Goal: Task Accomplishment & Management: Manage account settings

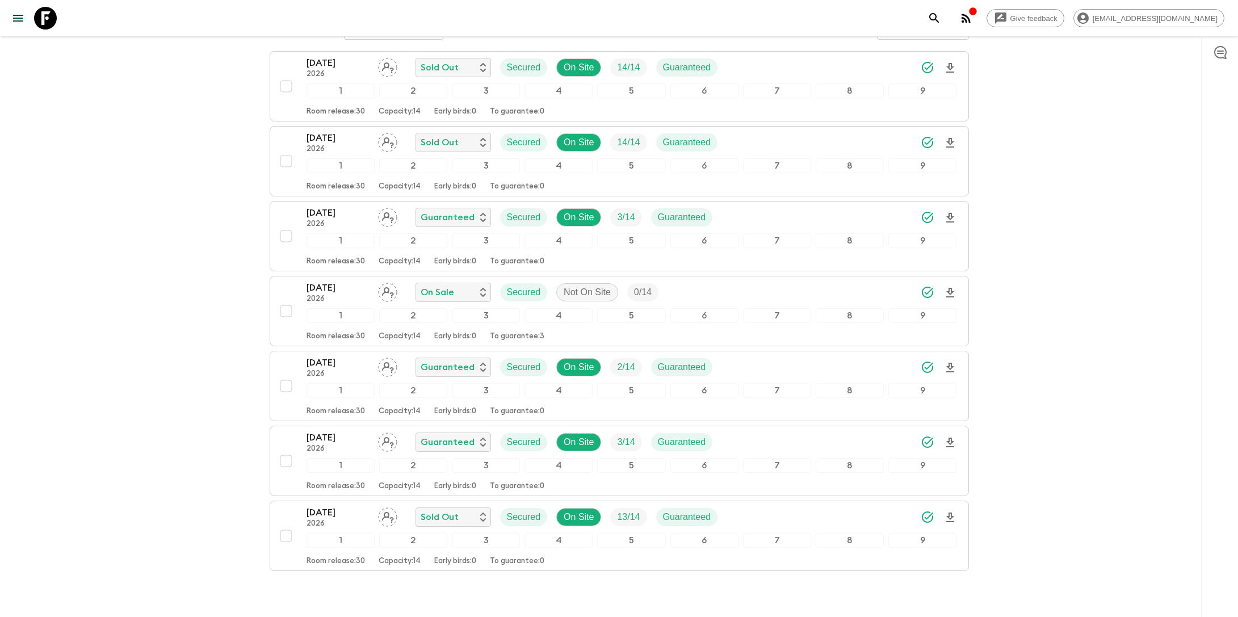
scroll to position [227, 0]
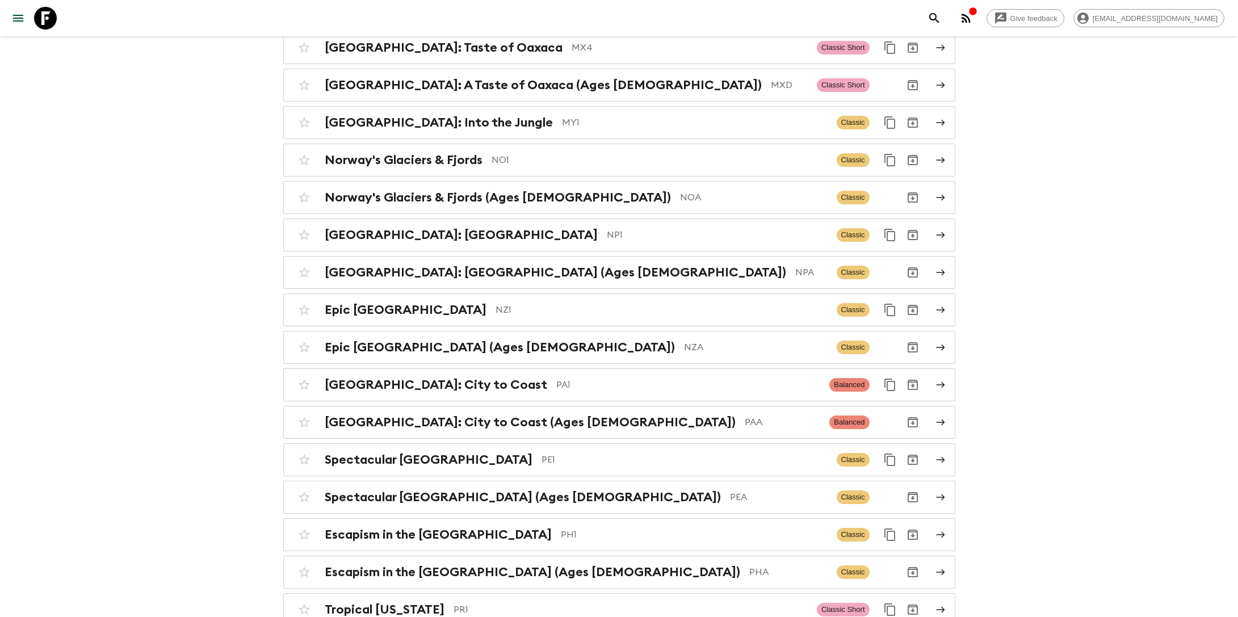
scroll to position [3730, 0]
click at [485, 227] on h2 "[GEOGRAPHIC_DATA]: [GEOGRAPHIC_DATA]" at bounding box center [461, 234] width 273 height 15
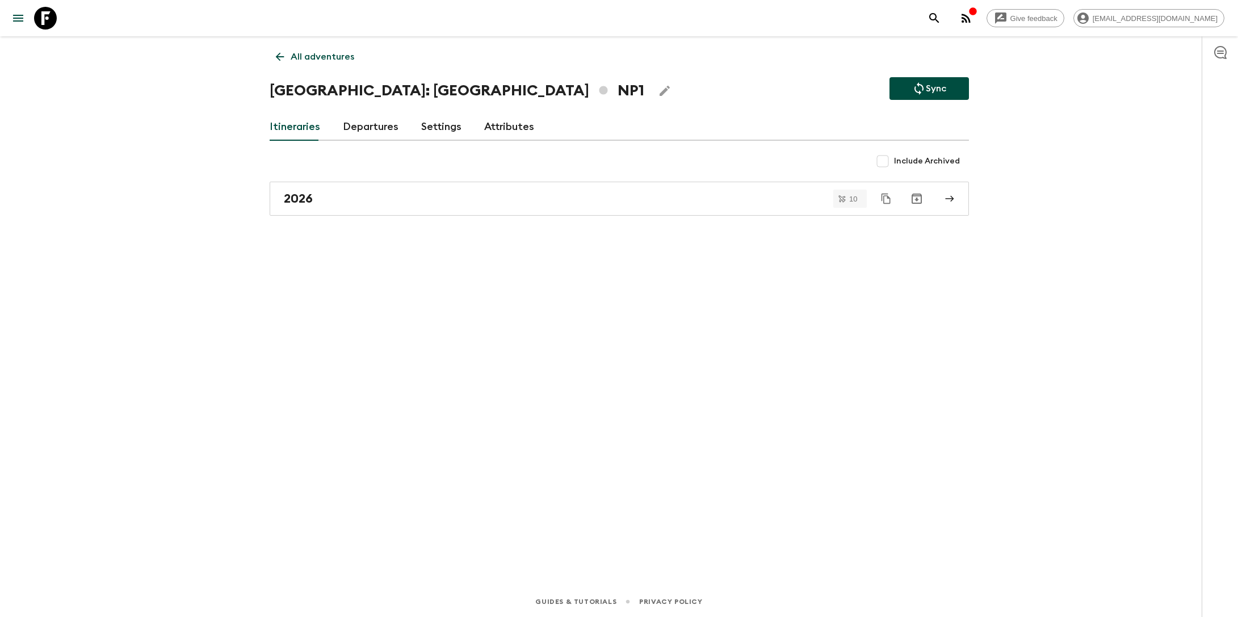
click at [437, 121] on link "Settings" at bounding box center [441, 126] width 40 height 27
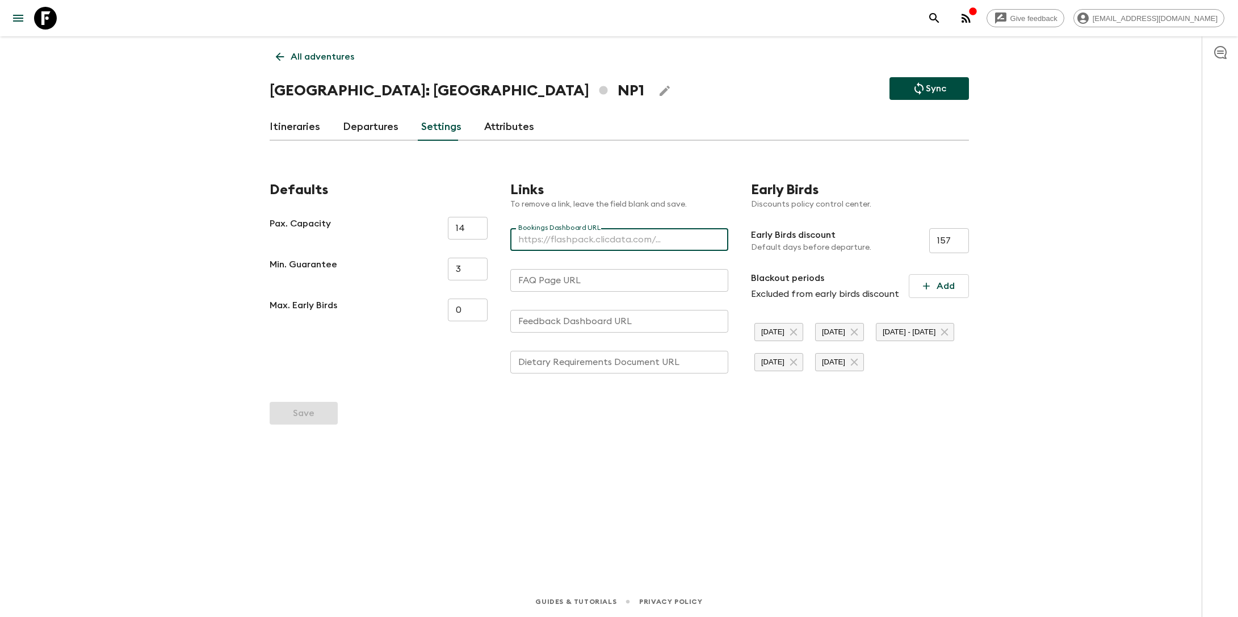
click at [583, 236] on div "Bookings Dashboard URL Bookings Dashboard URL" at bounding box center [619, 239] width 218 height 23
paste input "https://flashpack.clicdata.com/v/tvJkh3G2VA1H"
type input "https://flashpack.clicdata.com/v/tvJkh3G2VA1H"
click at [310, 424] on button "Save" at bounding box center [304, 413] width 68 height 23
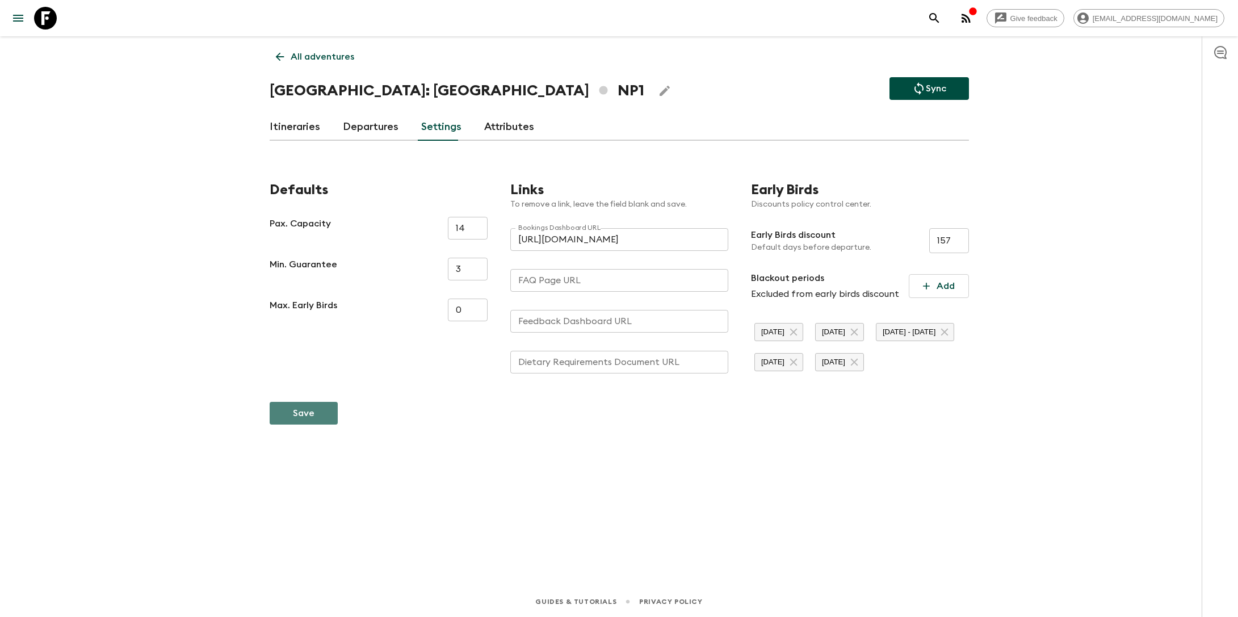
scroll to position [0, 0]
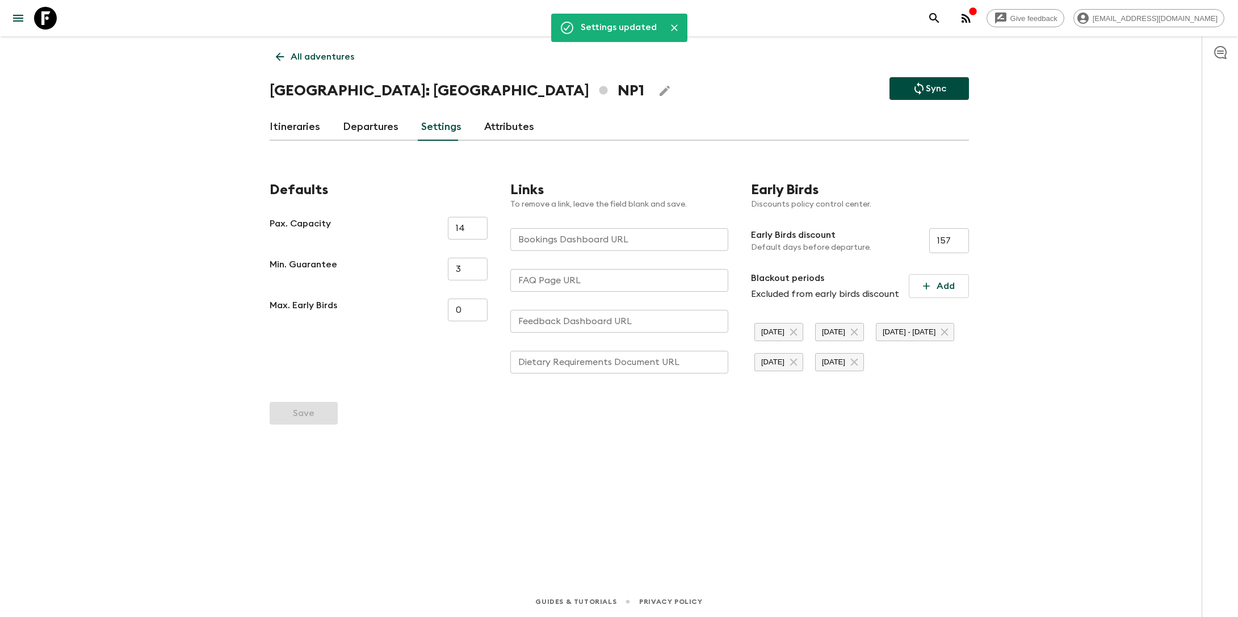
type input "https://flashpack.clicdata.com/v/tvJkh3G2VA1H"
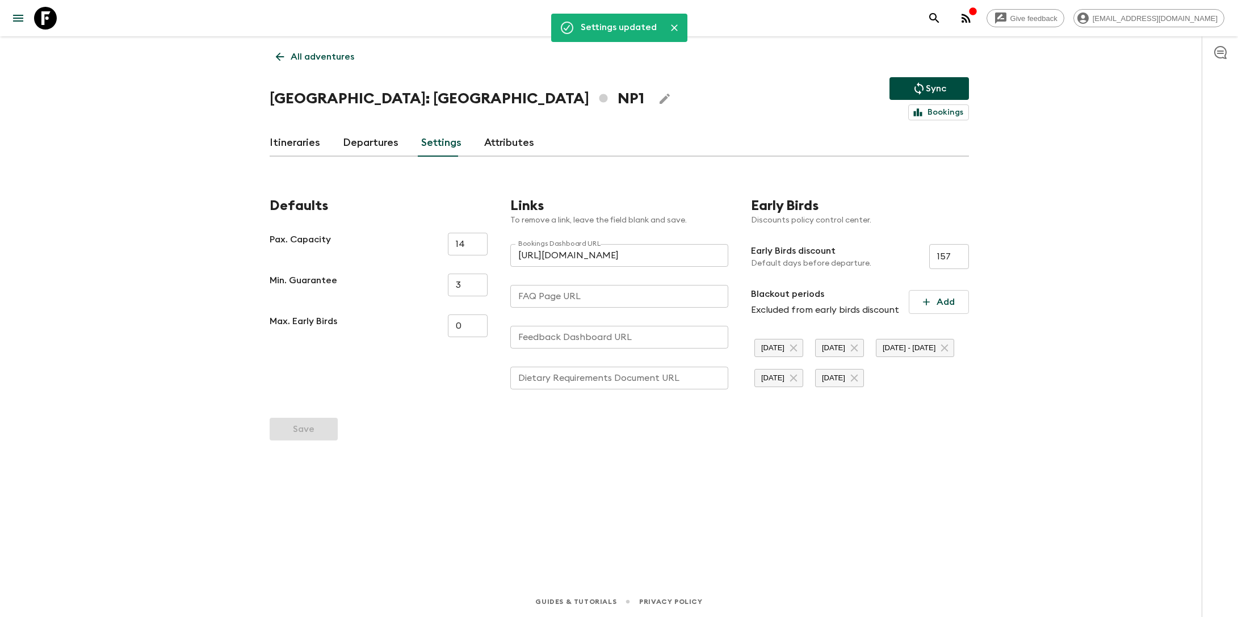
click at [317, 53] on p "All adventures" at bounding box center [323, 57] width 64 height 14
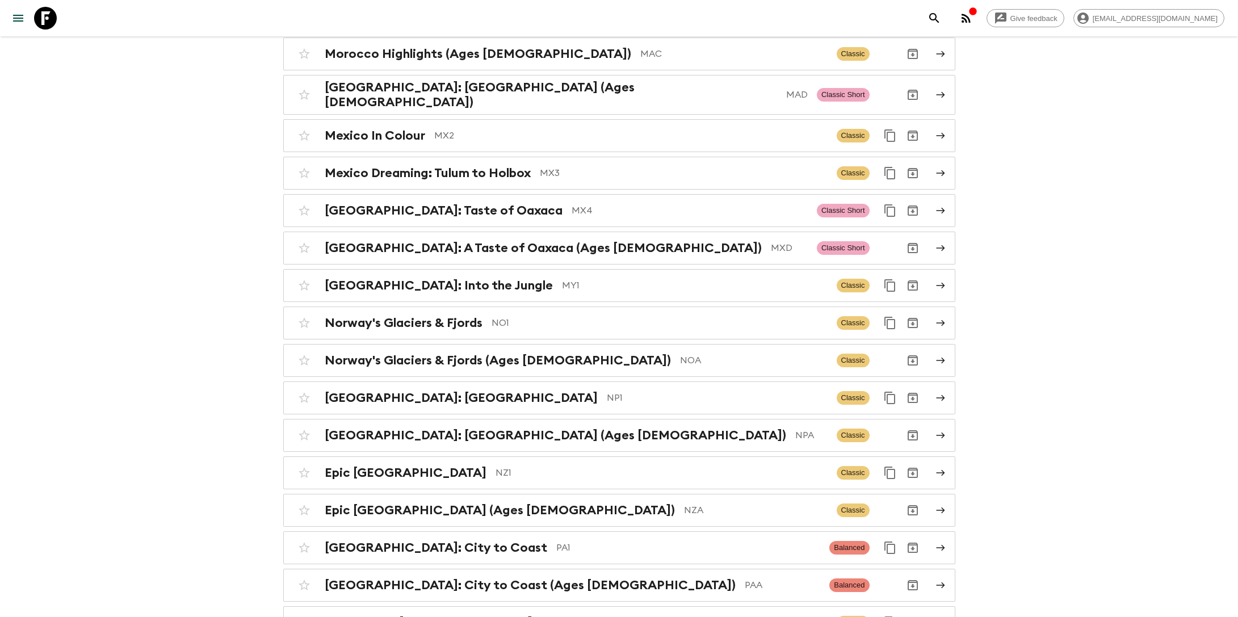
scroll to position [3572, 0]
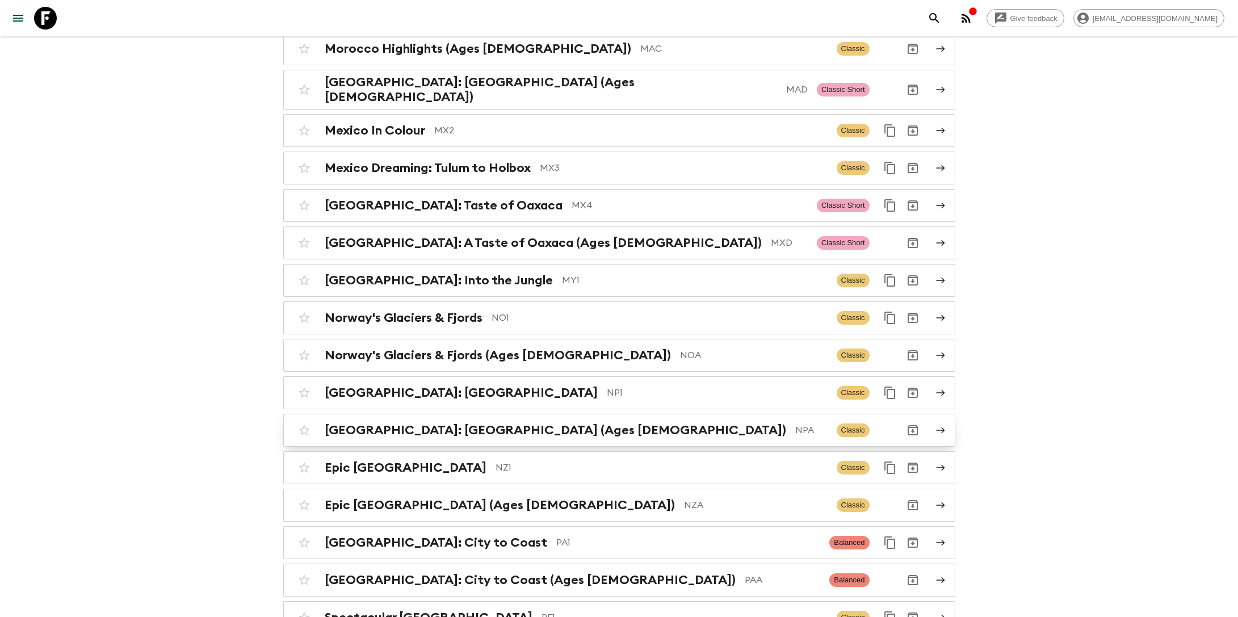
click at [494, 423] on h2 "[GEOGRAPHIC_DATA]: [GEOGRAPHIC_DATA] (Ages [DEMOGRAPHIC_DATA])" at bounding box center [555, 430] width 461 height 15
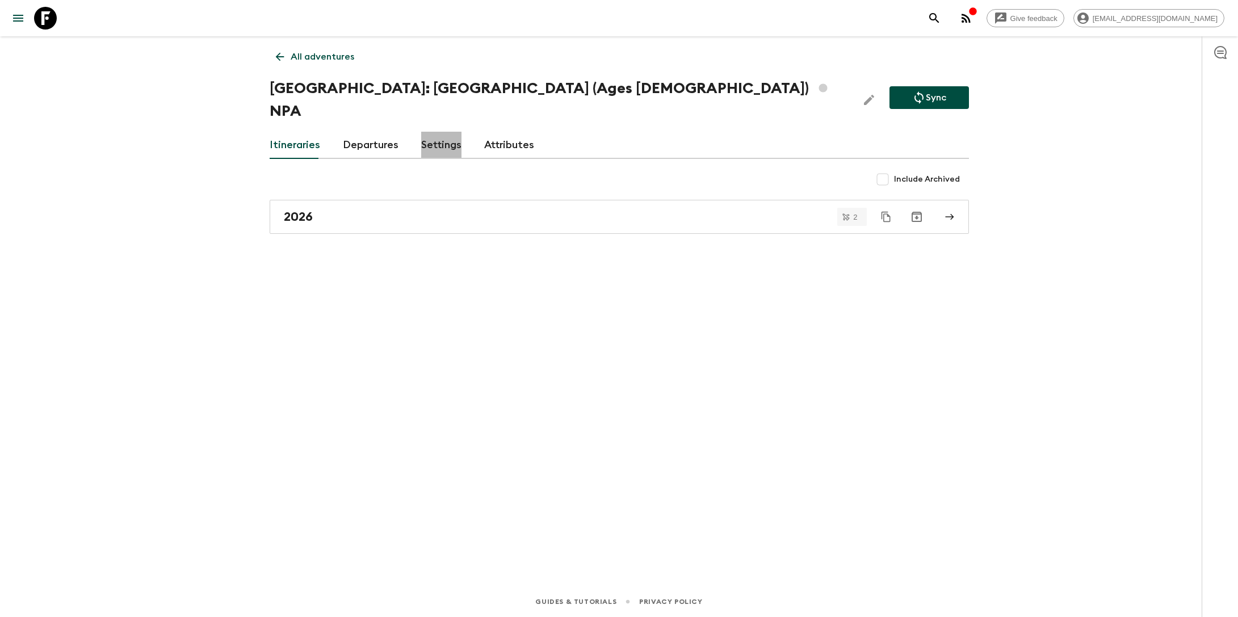
click at [436, 135] on link "Settings" at bounding box center [441, 145] width 40 height 27
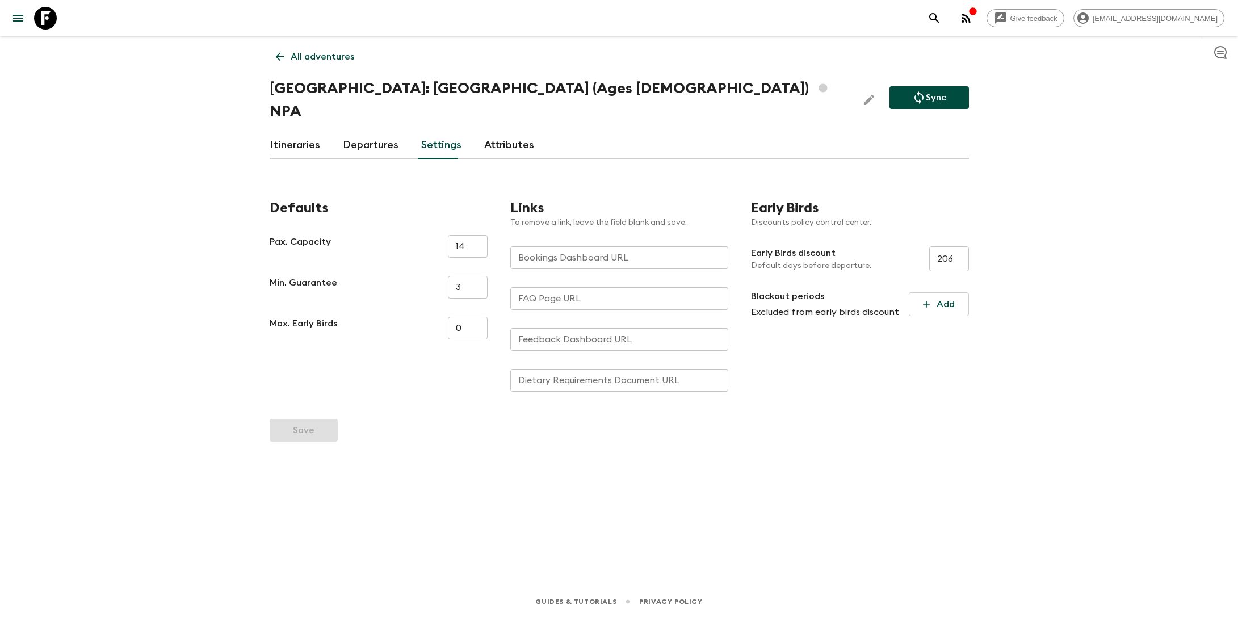
click at [559, 247] on input "Bookings Dashboard URL" at bounding box center [619, 257] width 218 height 23
paste input "https://flashpack.clicdata.com/v/tvJkh3G2VA1H"
type input "https://flashpack.clicdata.com/v/tvJkh3G2VA1H"
click at [309, 419] on button "Save" at bounding box center [304, 430] width 68 height 23
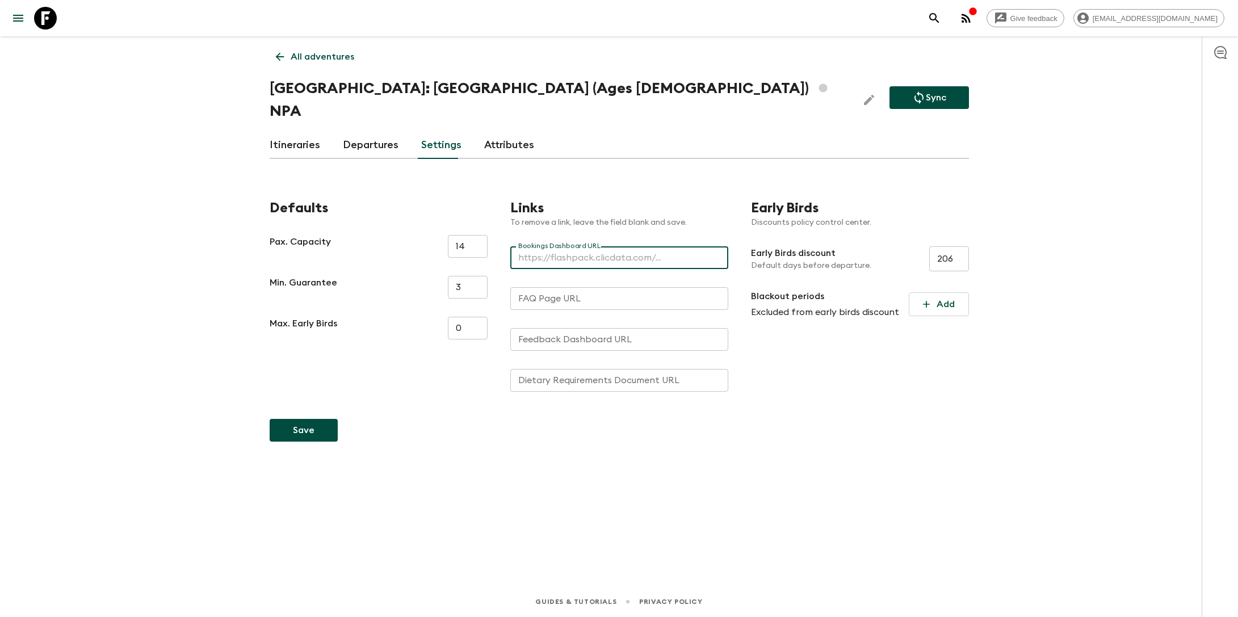
scroll to position [0, 0]
type input "https://flashpack.clicdata.com/v/tvJkh3G2VA1H"
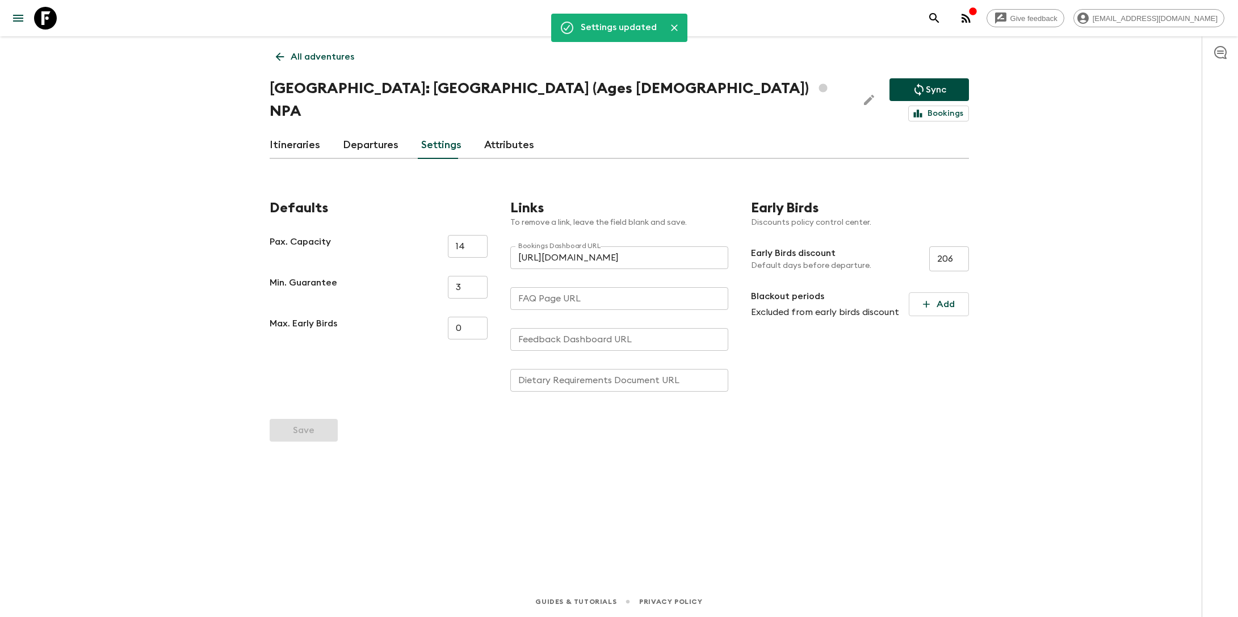
click at [544, 296] on div "FAQ Page URL FAQ Page URL" at bounding box center [619, 298] width 218 height 23
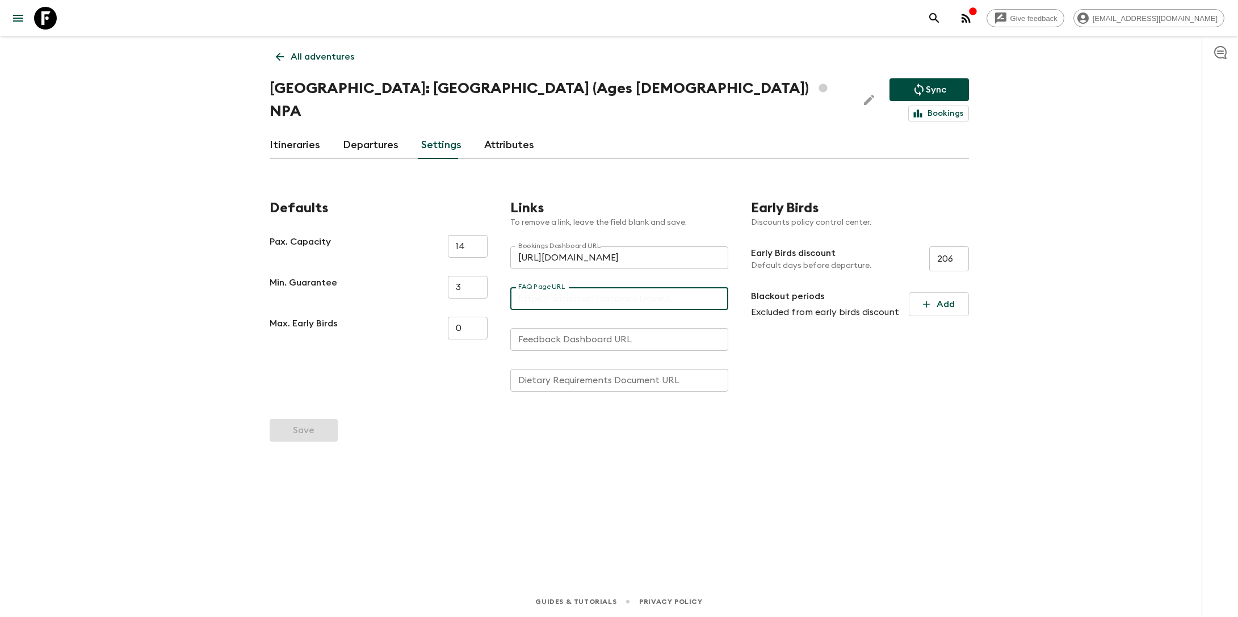
paste input "https://docs.google.com/document/d/16LFqK68MKERcfndgJcSwszK-f210dx4cCsPvWLoKeF4…"
type input "https://docs.google.com/document/d/16LFqK68MKERcfndgJcSwszK-f210dx4cCsPvWLoKeF4…"
click at [285, 432] on button "Save" at bounding box center [304, 430] width 68 height 23
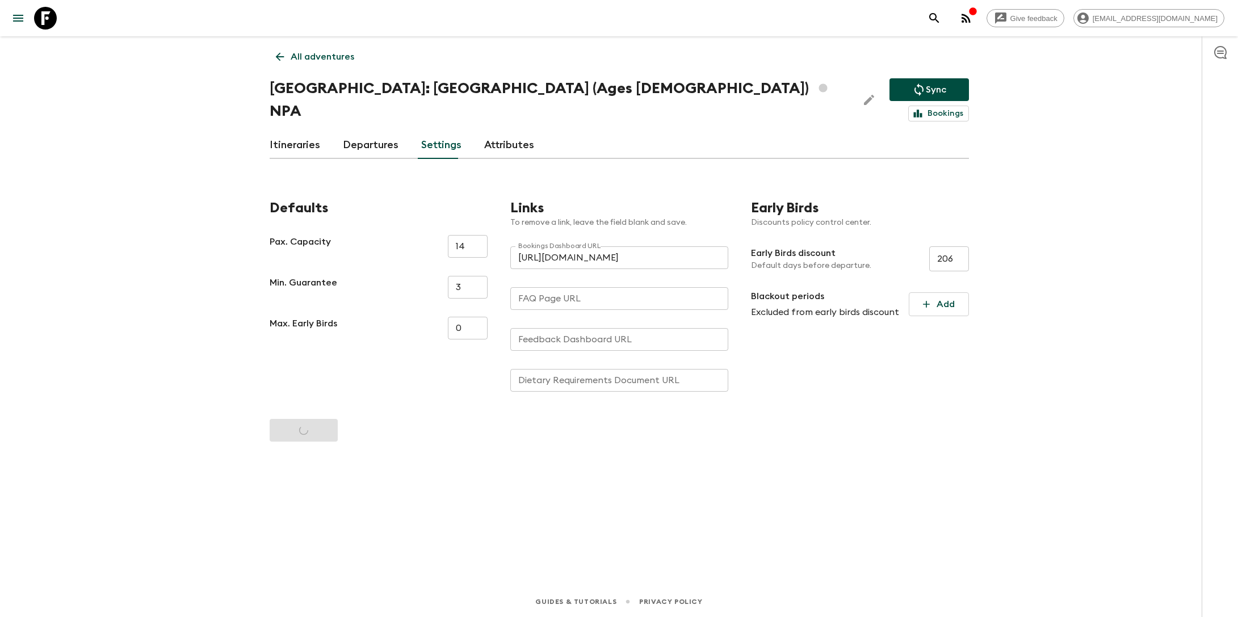
type input "https://docs.google.com/document/d/16LFqK68MKERcfndgJcSwszK-f210dx4cCsPvWLoKeF4…"
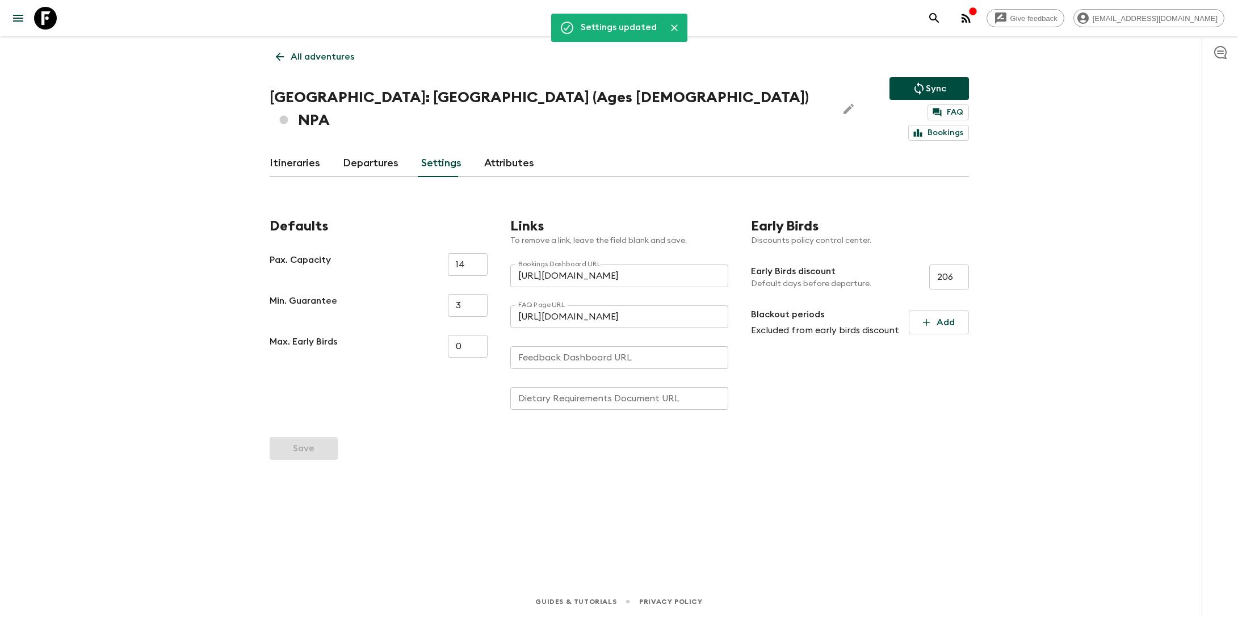
click at [308, 58] on p "All adventures" at bounding box center [323, 57] width 64 height 14
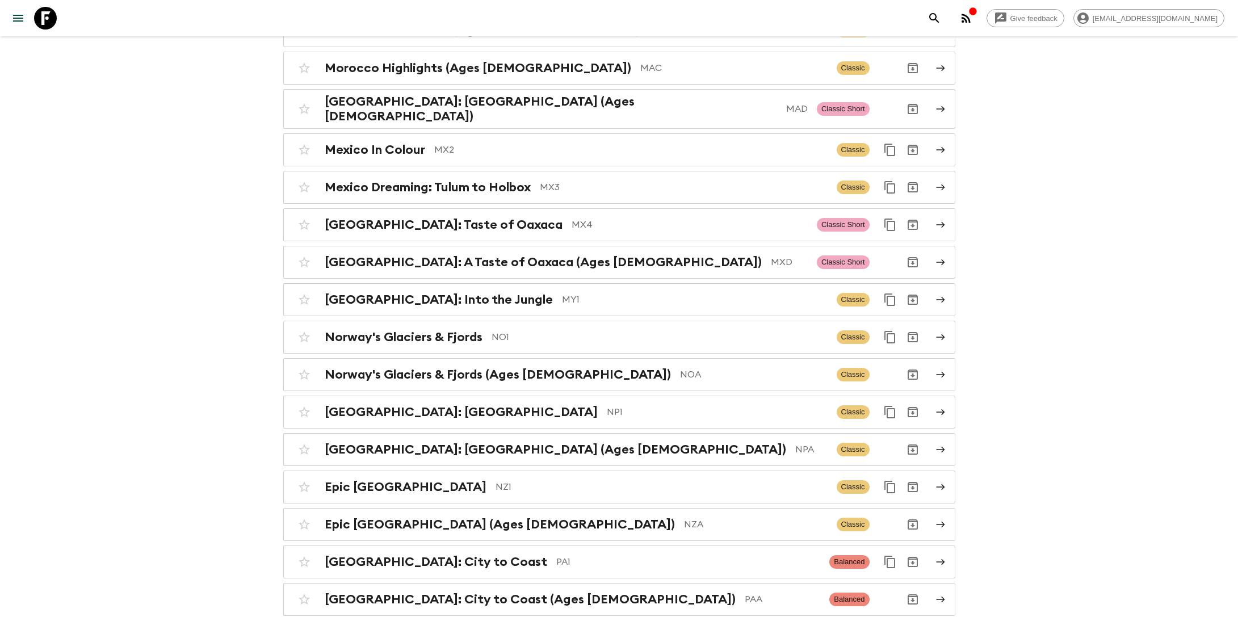
scroll to position [3556, 0]
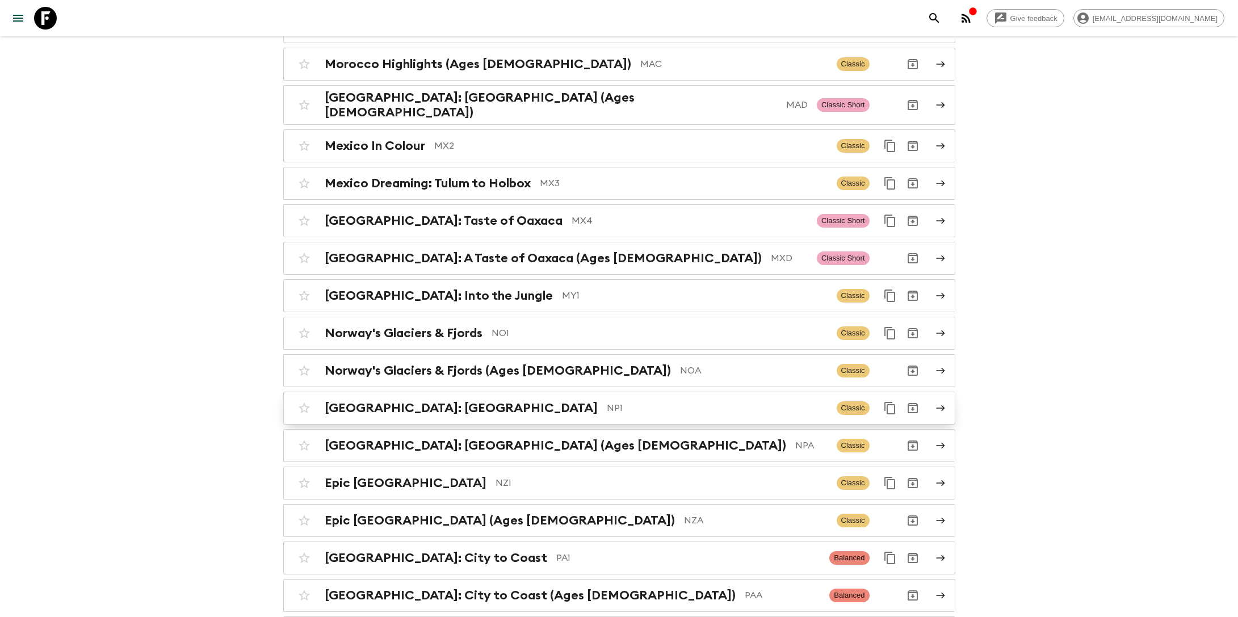
click at [458, 401] on h2 "[GEOGRAPHIC_DATA]: [GEOGRAPHIC_DATA]" at bounding box center [461, 408] width 273 height 15
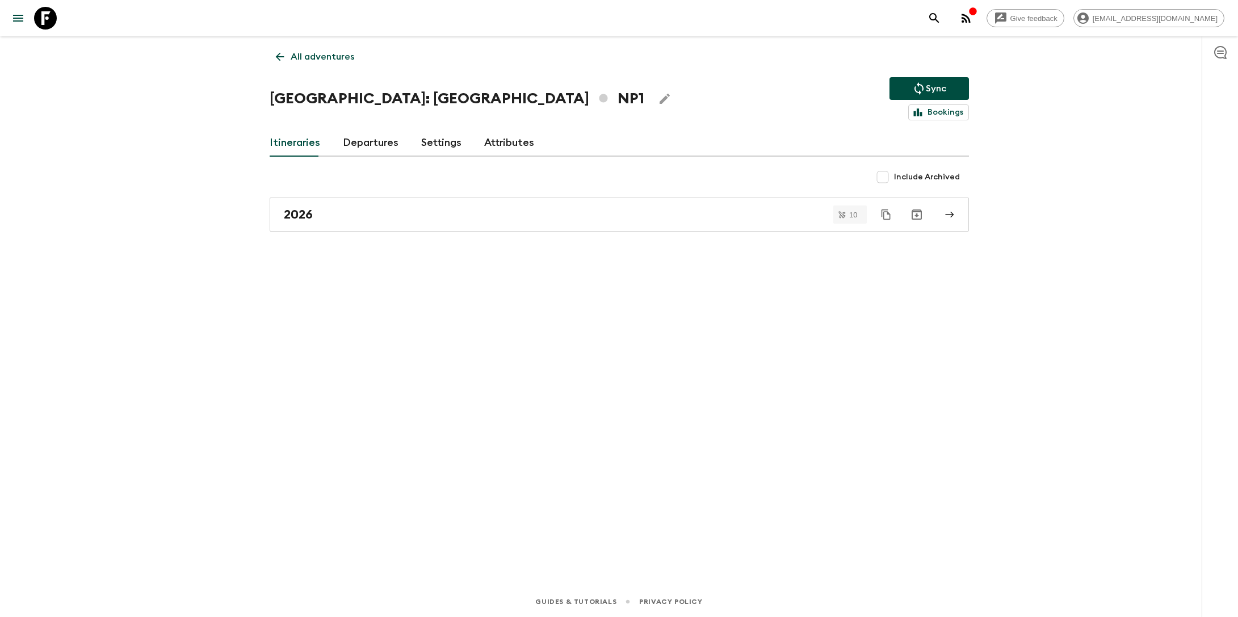
click at [441, 151] on link "Settings" at bounding box center [441, 142] width 40 height 27
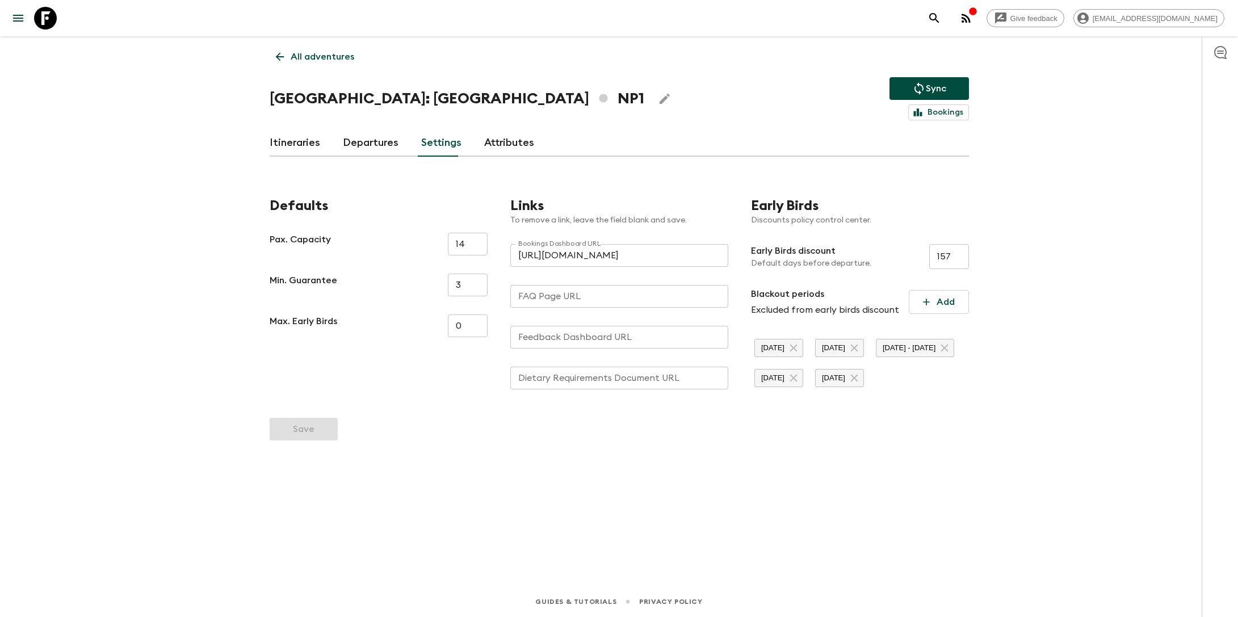
click at [543, 298] on input "FAQ Page URL" at bounding box center [619, 296] width 218 height 23
paste input "https://docs.google.com/document/d/16LFqK68MKERcfndgJcSwszK-f210dx4cCsPvWLoKeF4…"
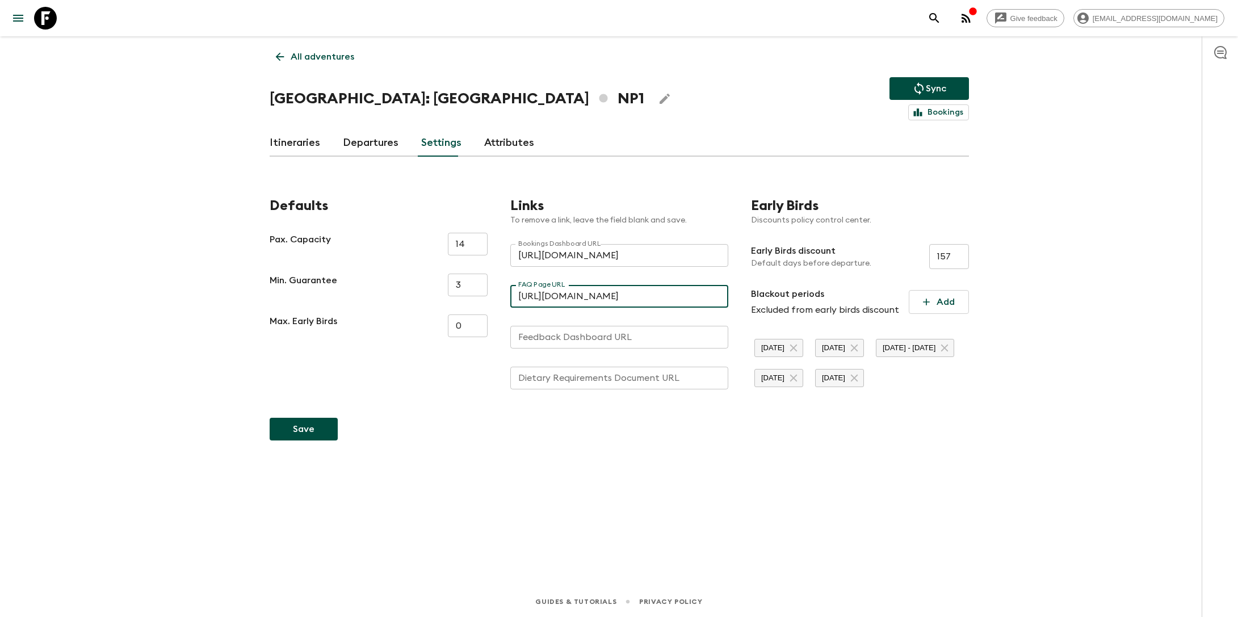
scroll to position [0, 251]
type input "https://docs.google.com/document/d/16LFqK68MKERcfndgJcSwszK-f210dx4cCsPvWLoKeF4…"
click at [542, 384] on input "Dietary Requirements Document URL" at bounding box center [619, 378] width 218 height 23
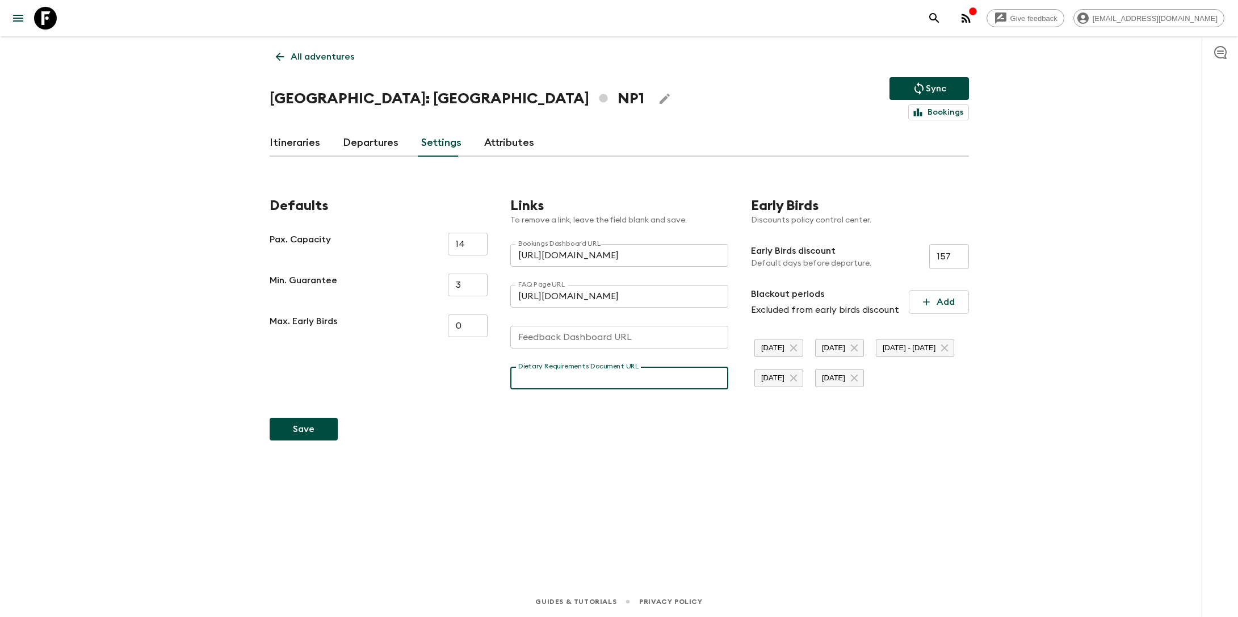
paste input "https://docs.google.com/document/d/16LFqK68MKERcfndgJcSwszK-f210dx4cCsPvWLoKeF4…"
type input "https://docs.google.com/document/d/16LFqK68MKERcfndgJcSwszK-f210dx4cCsPvWLoKeF4…"
click at [317, 440] on button "Save" at bounding box center [304, 429] width 68 height 23
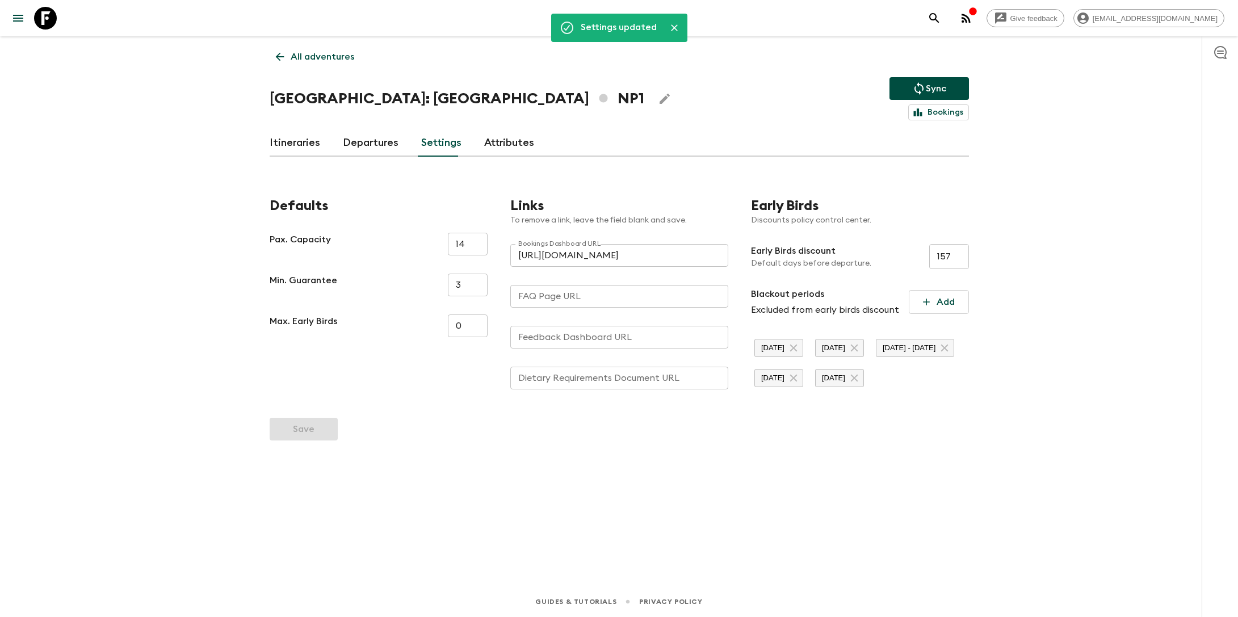
type input "https://docs.google.com/document/d/16LFqK68MKERcfndgJcSwszK-f210dx4cCsPvWLoKeF4…"
click at [299, 61] on p "All adventures" at bounding box center [323, 57] width 64 height 14
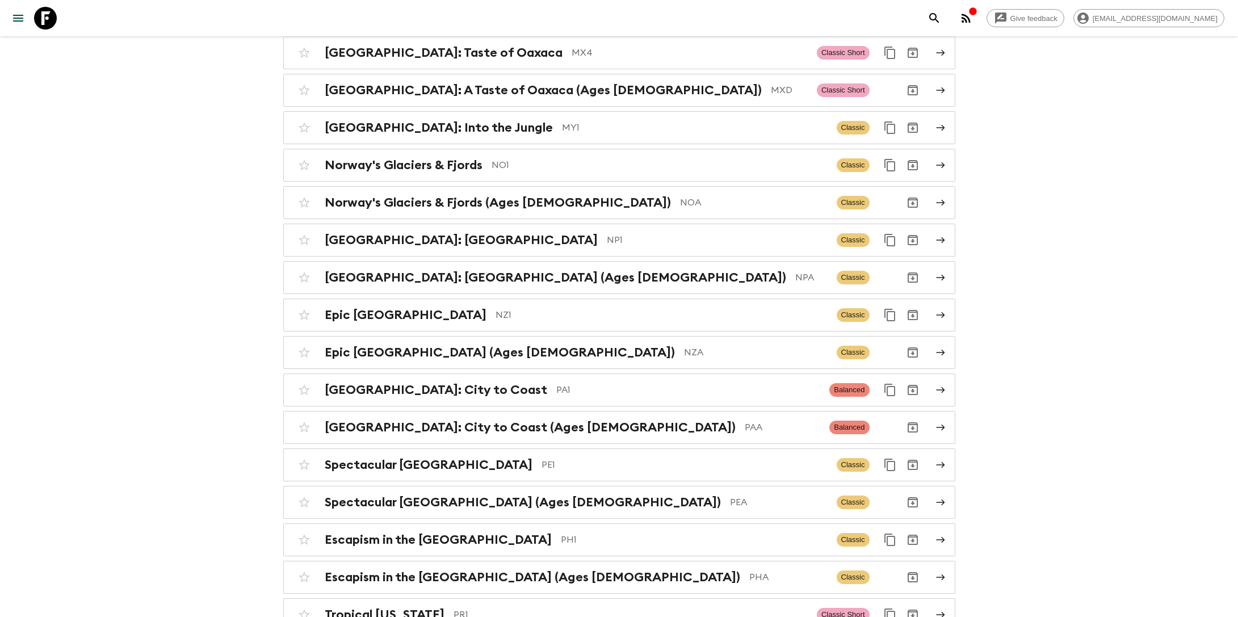
scroll to position [3725, 0]
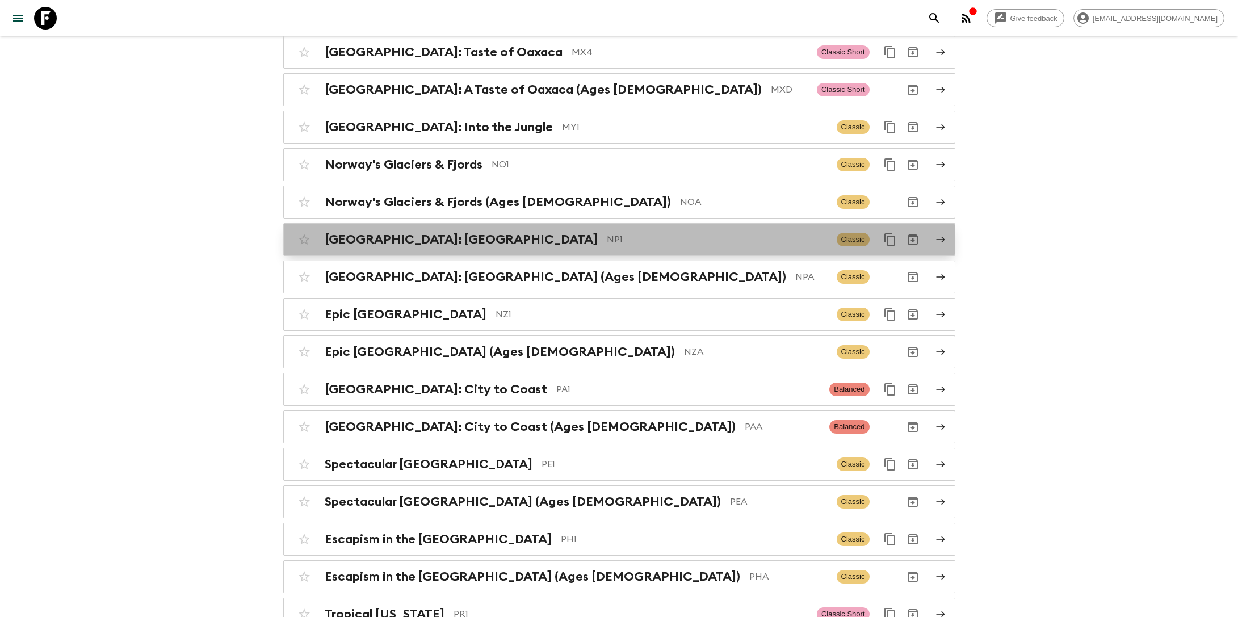
click at [497, 232] on h2 "[GEOGRAPHIC_DATA]: [GEOGRAPHIC_DATA]" at bounding box center [461, 239] width 273 height 15
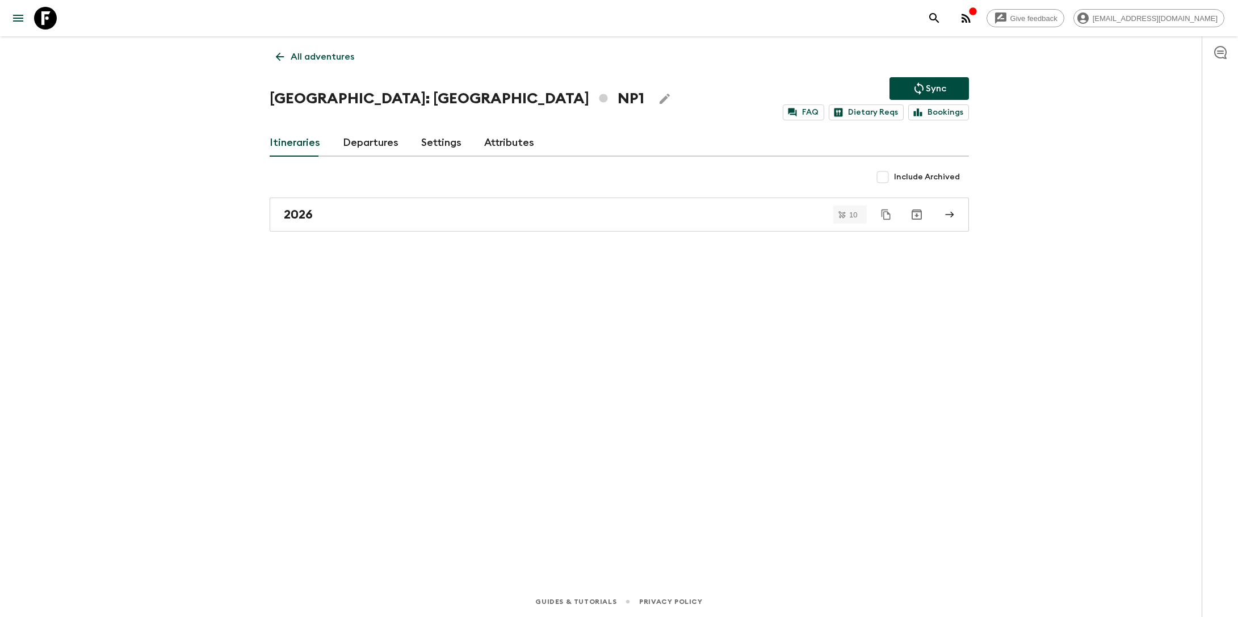
click at [437, 144] on link "Settings" at bounding box center [441, 142] width 40 height 27
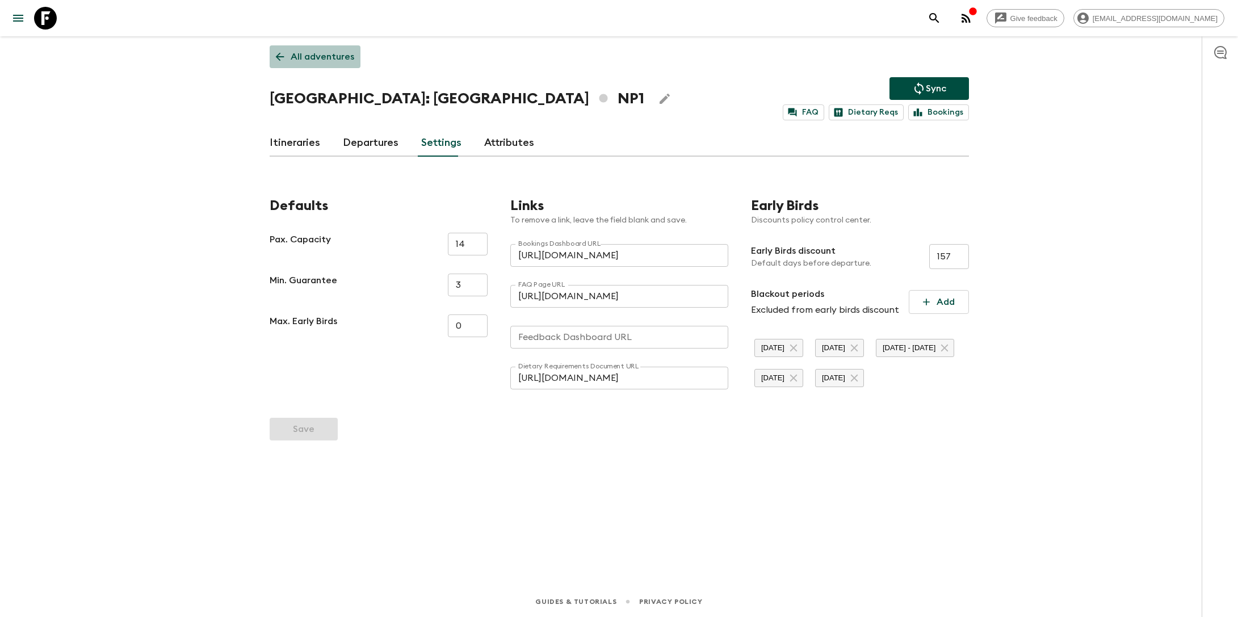
click at [332, 54] on p "All adventures" at bounding box center [323, 57] width 64 height 14
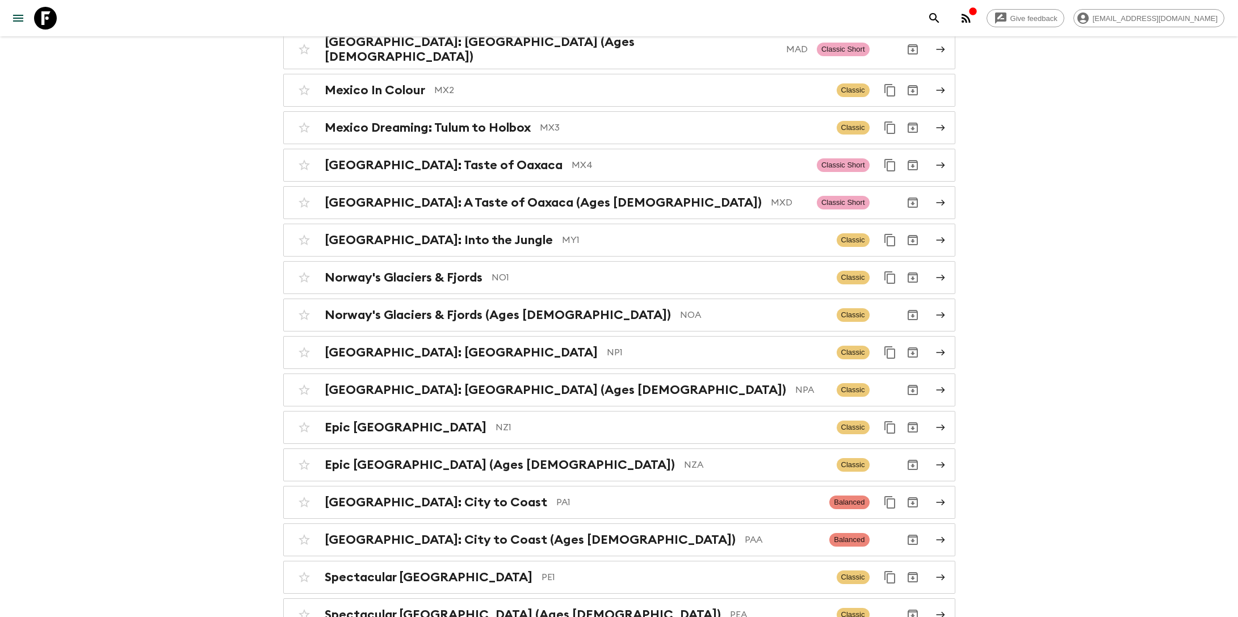
scroll to position [3630, 0]
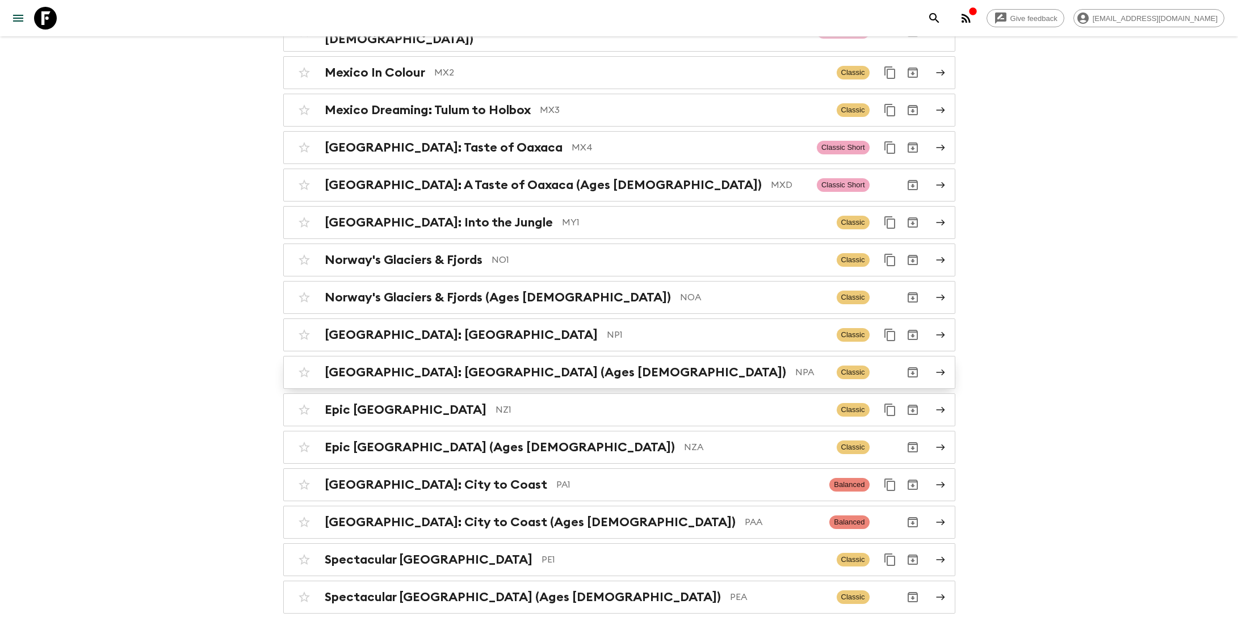
click at [483, 365] on h2 "[GEOGRAPHIC_DATA]: [GEOGRAPHIC_DATA] (Ages [DEMOGRAPHIC_DATA])" at bounding box center [555, 372] width 461 height 15
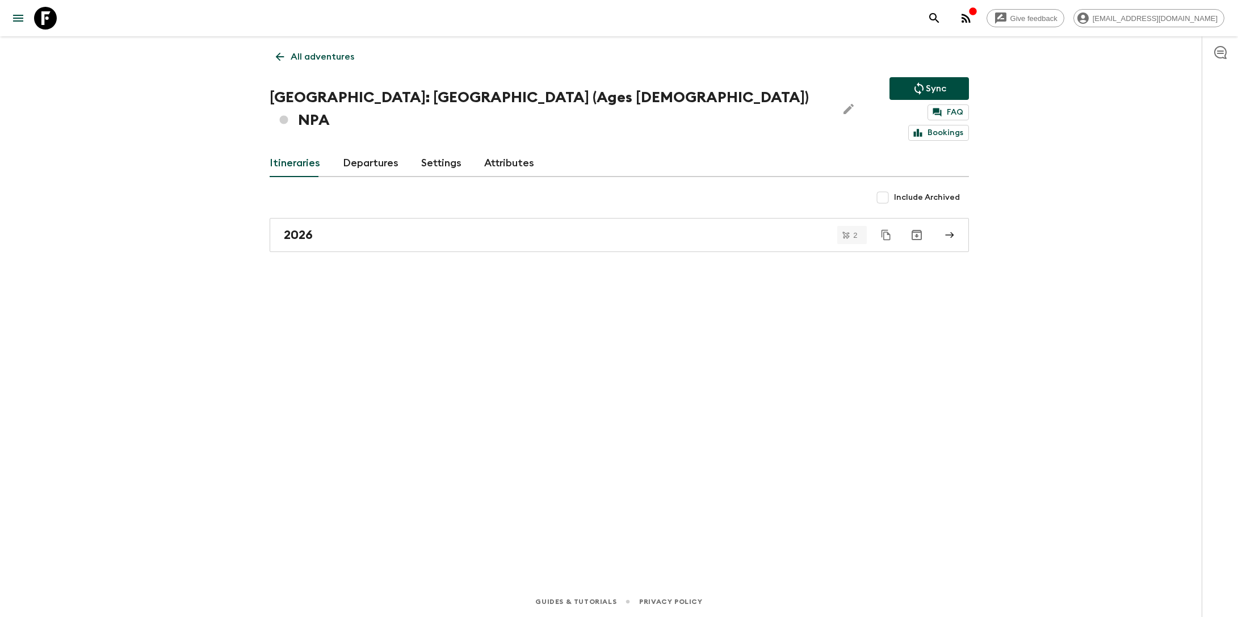
click at [432, 150] on link "Settings" at bounding box center [441, 163] width 40 height 27
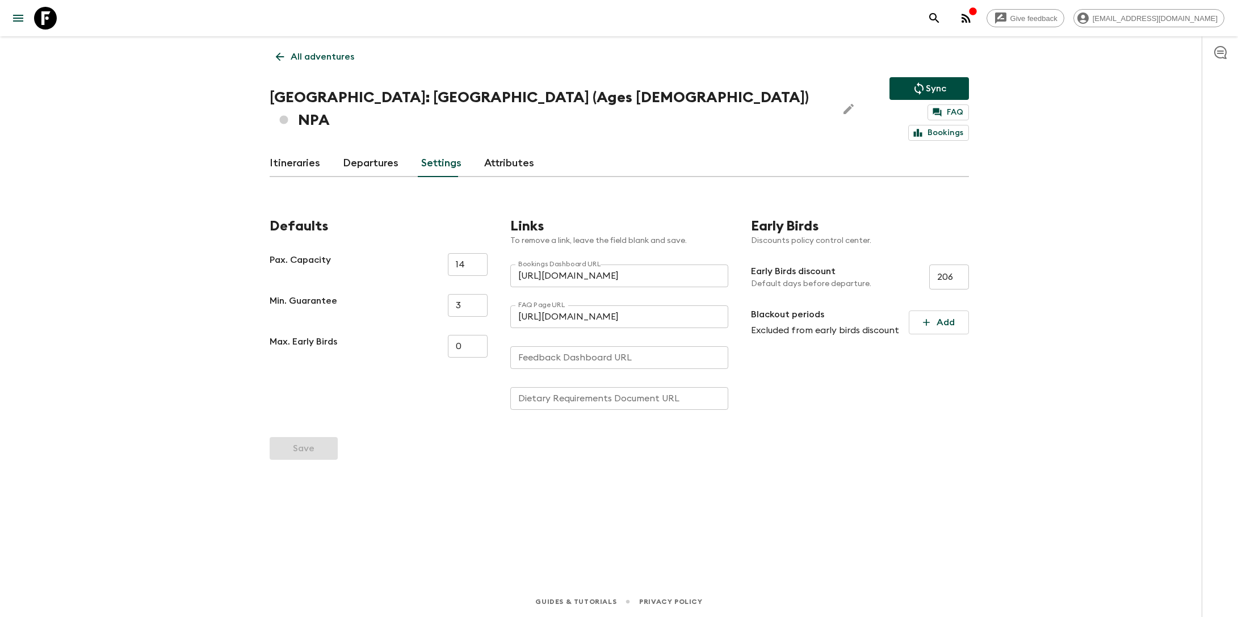
click at [539, 387] on input "Dietary Requirements Document URL" at bounding box center [619, 398] width 218 height 23
paste input "https://docs.google.com/document/d/16LFqK68MKERcfndgJcSwszK-f210dx4cCsPvWLoKeF4…"
type input "https://docs.google.com/document/d/16LFqK68MKERcfndgJcSwszK-f210dx4cCsPvWLoKeF4…"
click at [301, 437] on button "Save" at bounding box center [304, 448] width 68 height 23
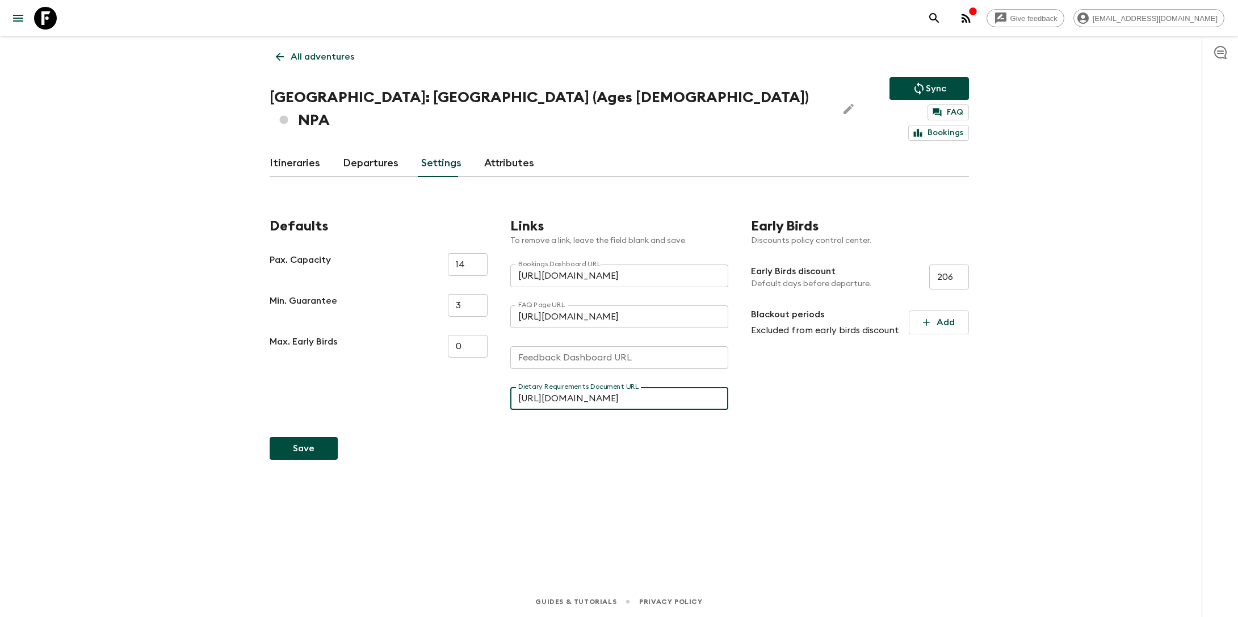
scroll to position [0, 0]
type input "https://docs.google.com/document/d/16LFqK68MKERcfndgJcSwszK-f210dx4cCsPvWLoKeF4…"
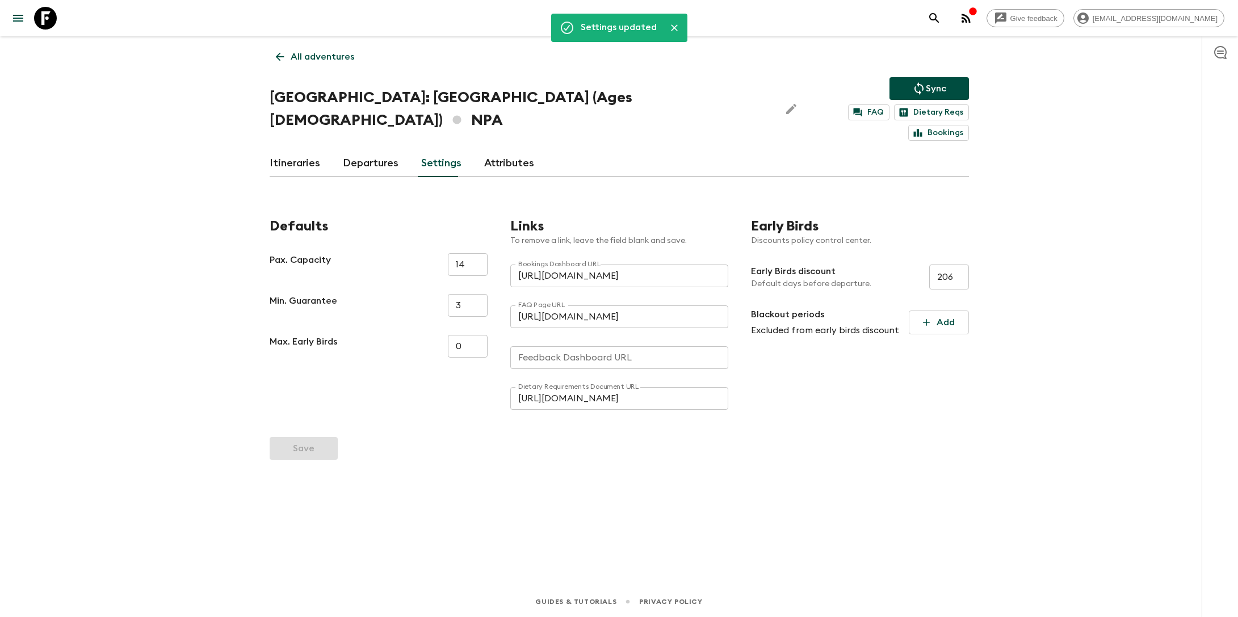
click at [315, 56] on p "All adventures" at bounding box center [323, 57] width 64 height 14
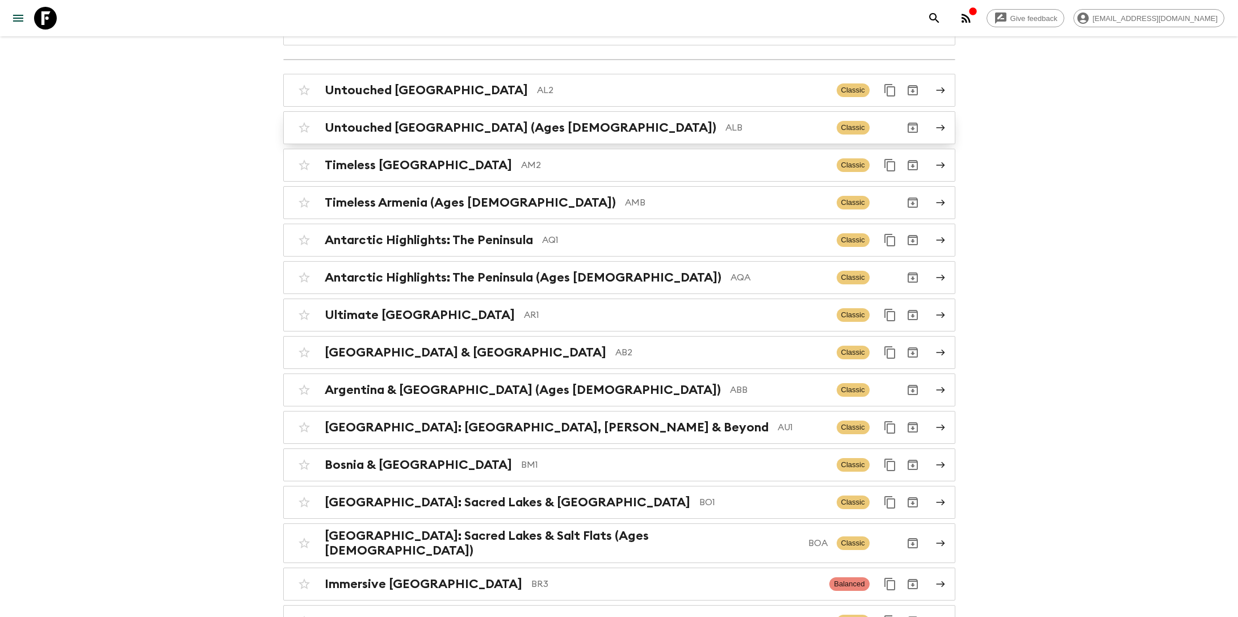
scroll to position [195, 0]
click at [419, 157] on h2 "Timeless [GEOGRAPHIC_DATA]" at bounding box center [418, 164] width 187 height 15
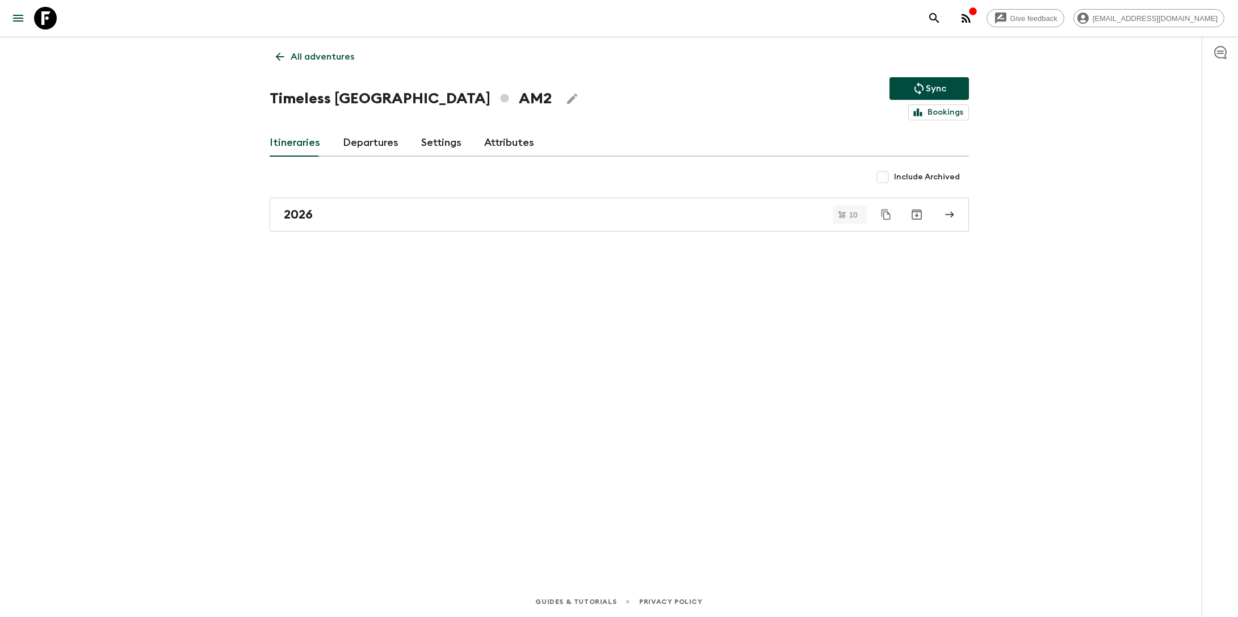
click at [426, 131] on link "Settings" at bounding box center [441, 142] width 40 height 27
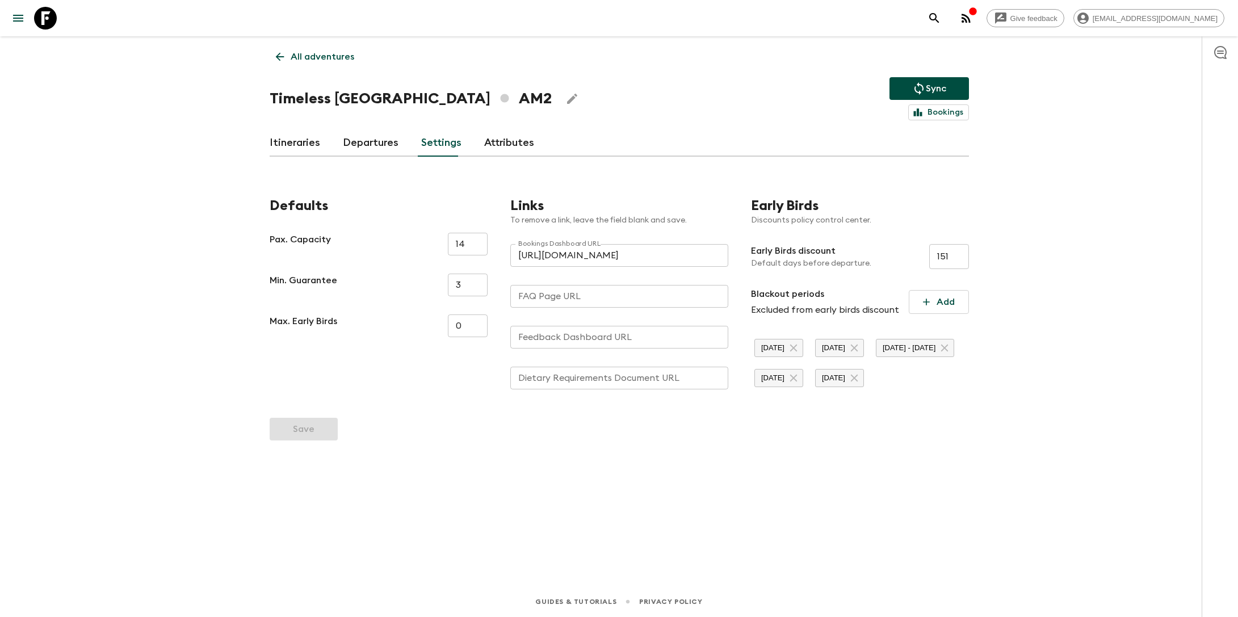
click at [565, 291] on div "FAQ Page URL FAQ Page URL" at bounding box center [619, 296] width 218 height 23
paste input "https://docs.google.com/document/d/1it_SgvEeqNGZC4xQDxjibDmMayHS-soO7dEHZTXi-ac…"
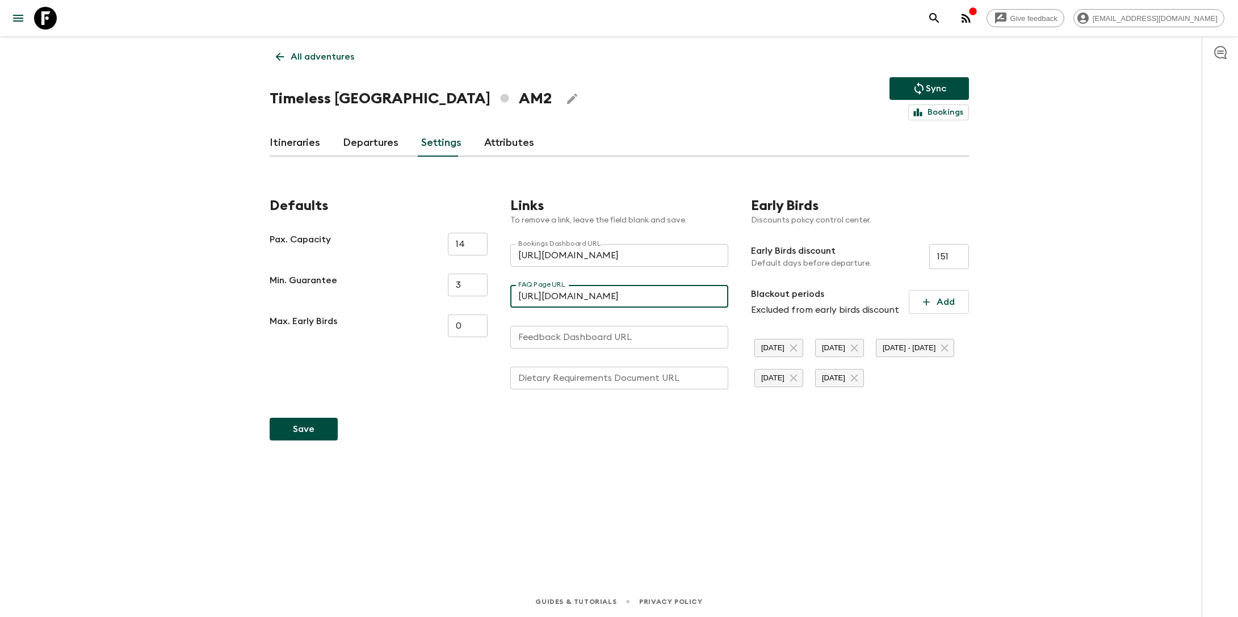
type input "https://docs.google.com/document/d/1it_SgvEeqNGZC4xQDxjibDmMayHS-soO7dEHZTXi-ac…"
click at [571, 375] on div "Dietary Requirements Document URL Dietary Requirements Document URL" at bounding box center [619, 378] width 218 height 23
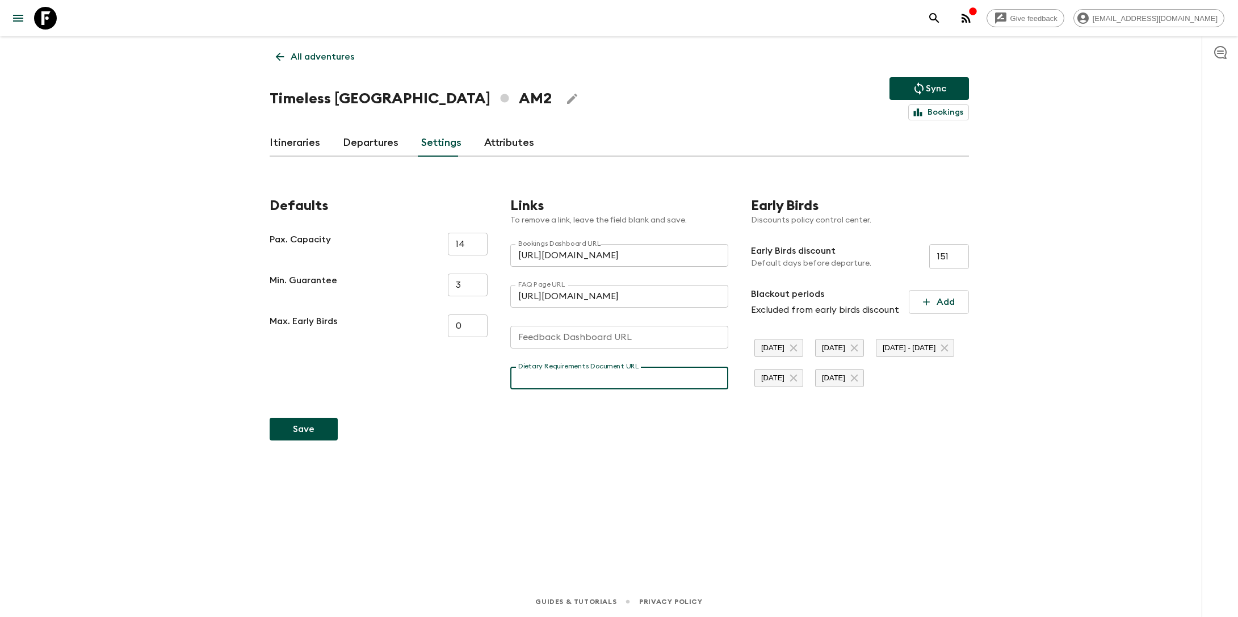
scroll to position [0, 0]
paste input "https://docs.google.com/document/d/1it_SgvEeqNGZC4xQDxjibDmMayHS-soO7dEHZTXi-ac…"
type input "https://docs.google.com/document/d/1it_SgvEeqNGZC4xQDxjibDmMayHS-soO7dEHZTXi-ac…"
click at [305, 440] on button "Save" at bounding box center [304, 429] width 68 height 23
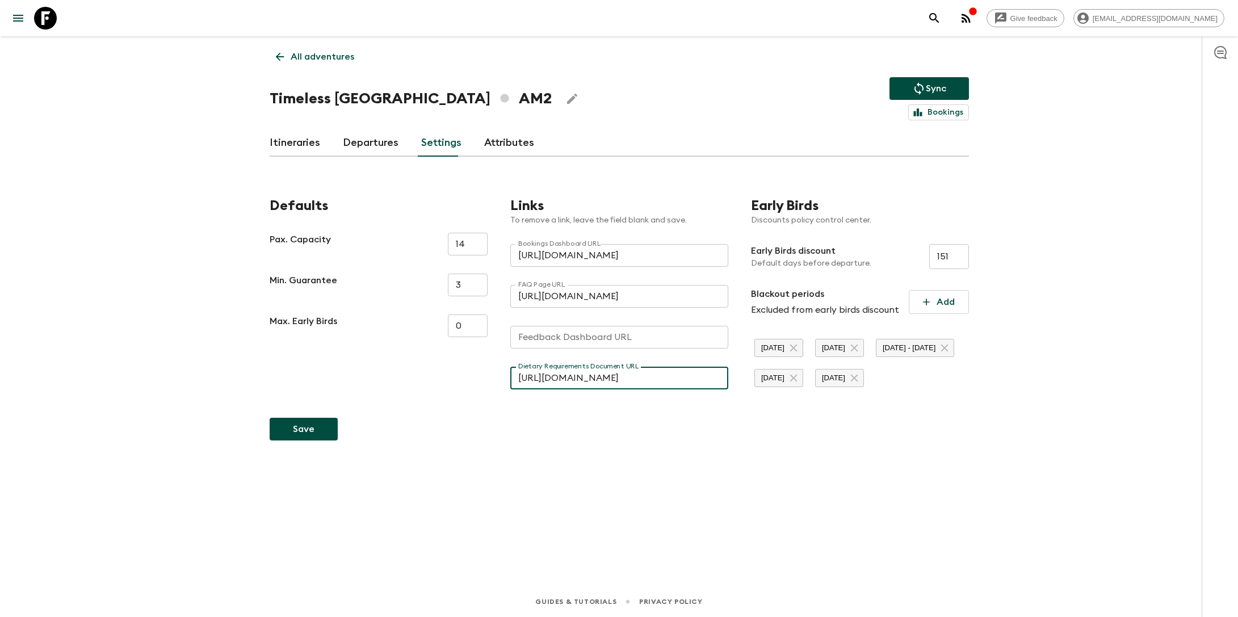
scroll to position [0, 0]
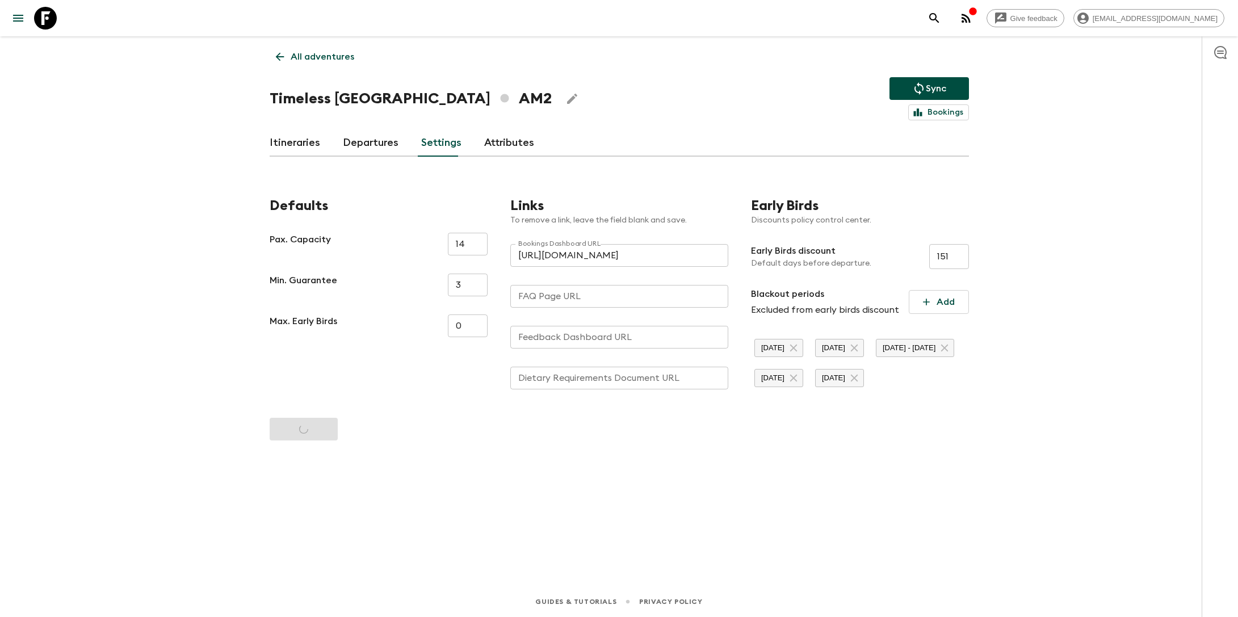
type input "https://docs.google.com/document/d/1it_SgvEeqNGZC4xQDxjibDmMayHS-soO7dEHZTXi-ac…"
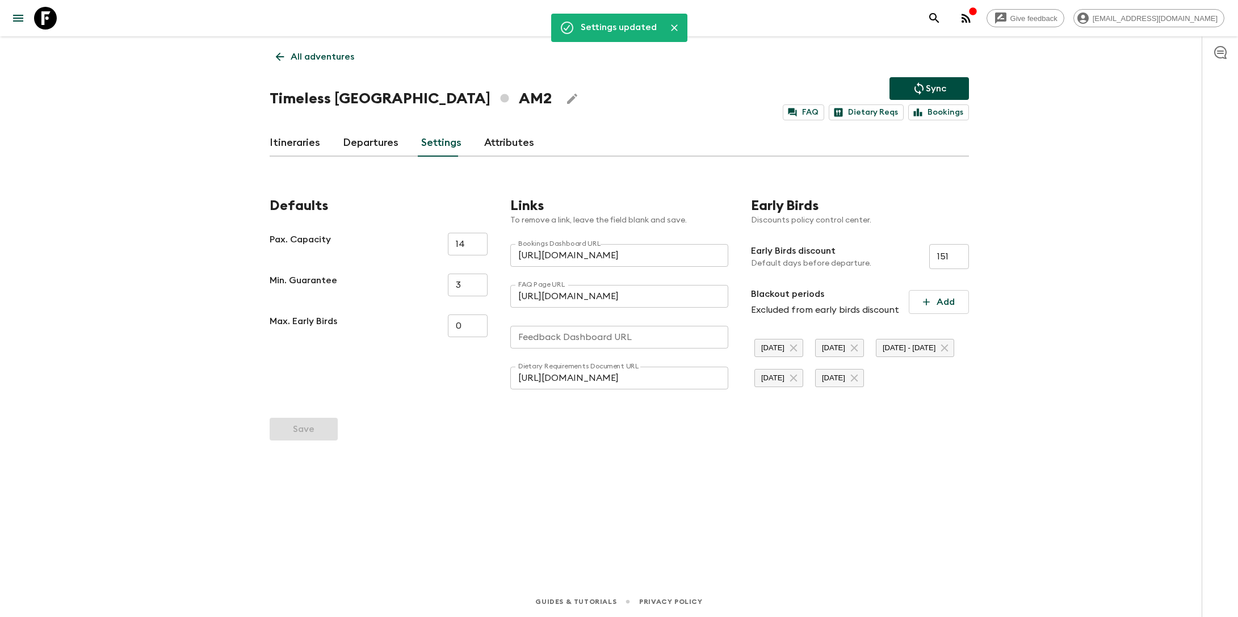
click at [292, 46] on link "All adventures" at bounding box center [315, 56] width 91 height 23
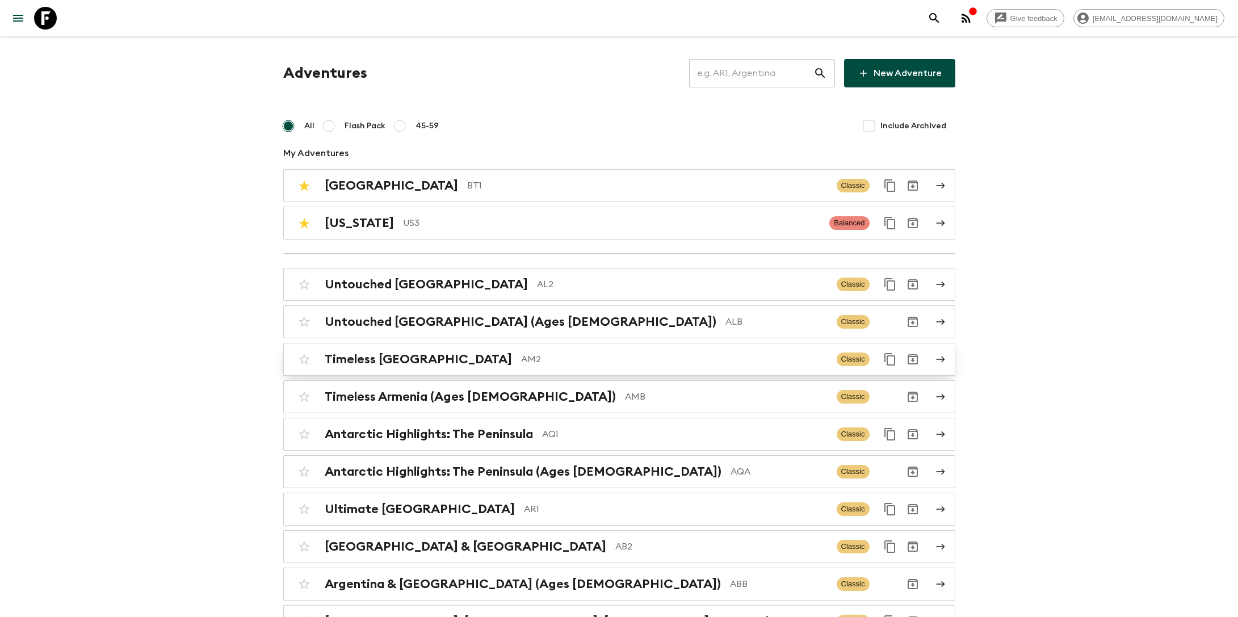
scroll to position [47, 0]
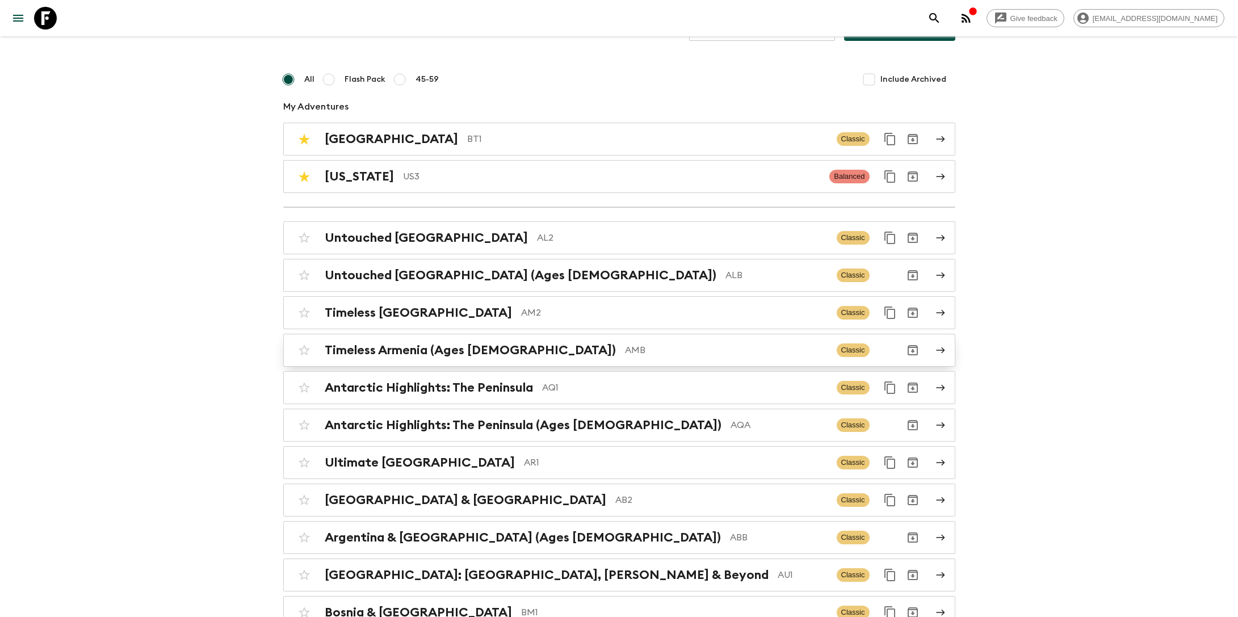
click at [482, 343] on h2 "Timeless Armenia (Ages [DEMOGRAPHIC_DATA])" at bounding box center [470, 350] width 291 height 15
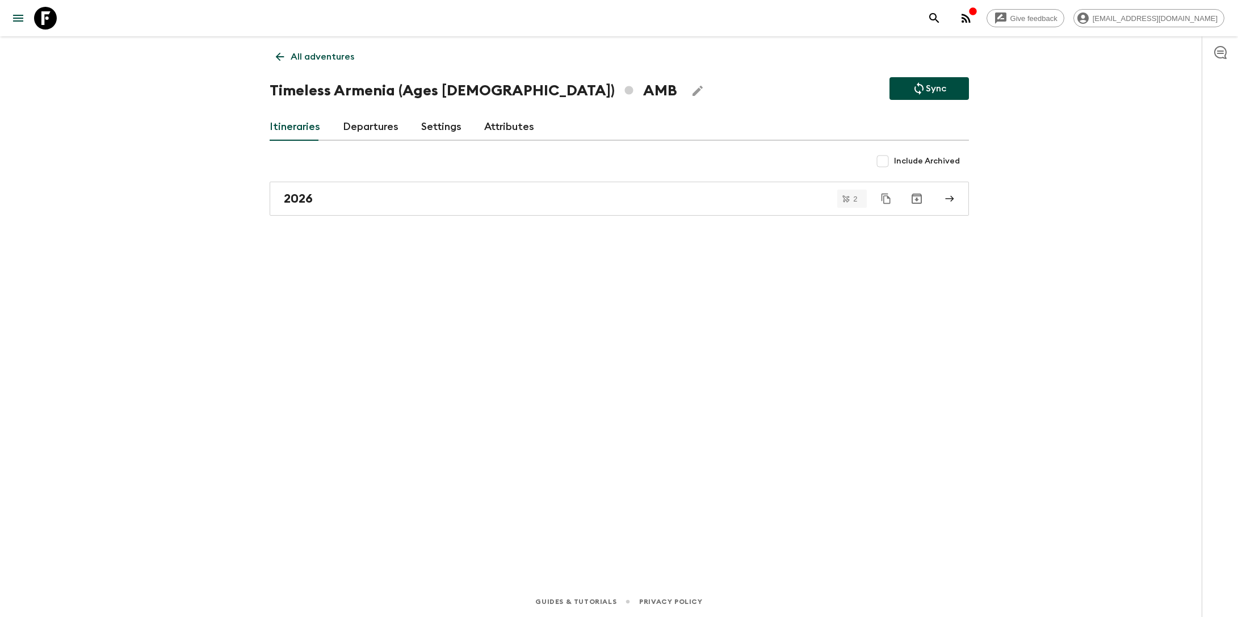
click at [444, 125] on link "Settings" at bounding box center [441, 126] width 40 height 27
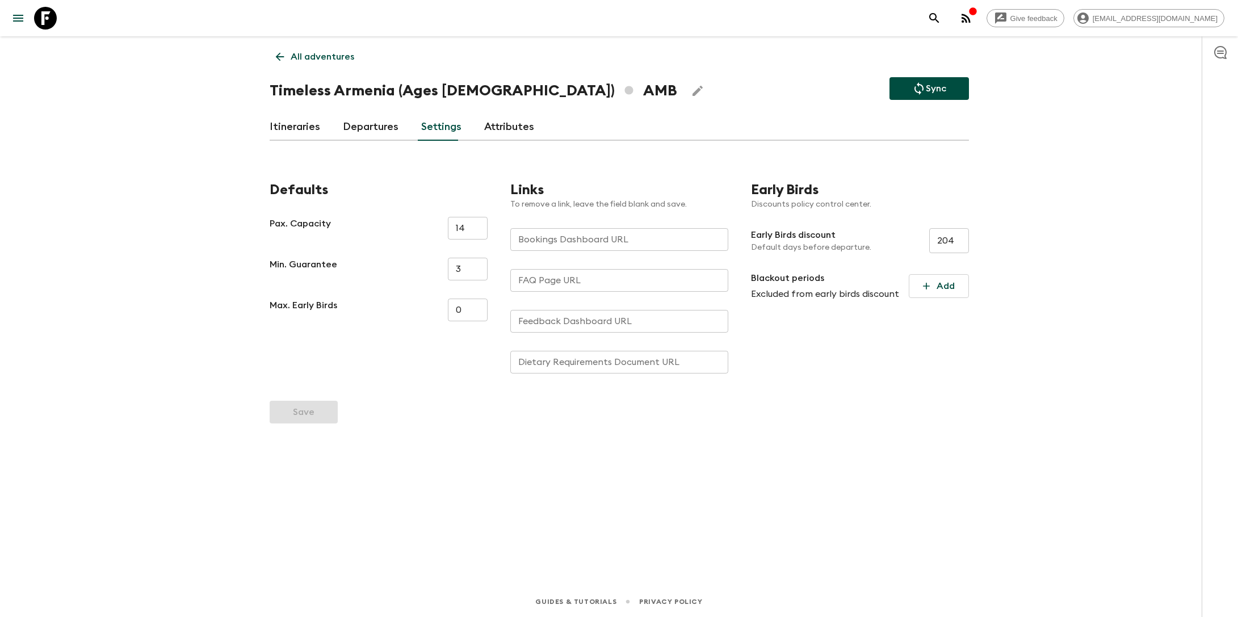
click at [540, 284] on input "FAQ Page URL" at bounding box center [619, 280] width 218 height 23
paste input "https://docs.google.com/document/d/1it_SgvEeqNGZC4xQDxjibDmMayHS-soO7dEHZTXi-ac…"
type input "https://docs.google.com/document/d/1it_SgvEeqNGZC4xQDxjibDmMayHS-soO7dEHZTXi-ac…"
click at [539, 359] on div "Dietary Requirements Document URL Dietary Requirements Document URL" at bounding box center [619, 362] width 218 height 23
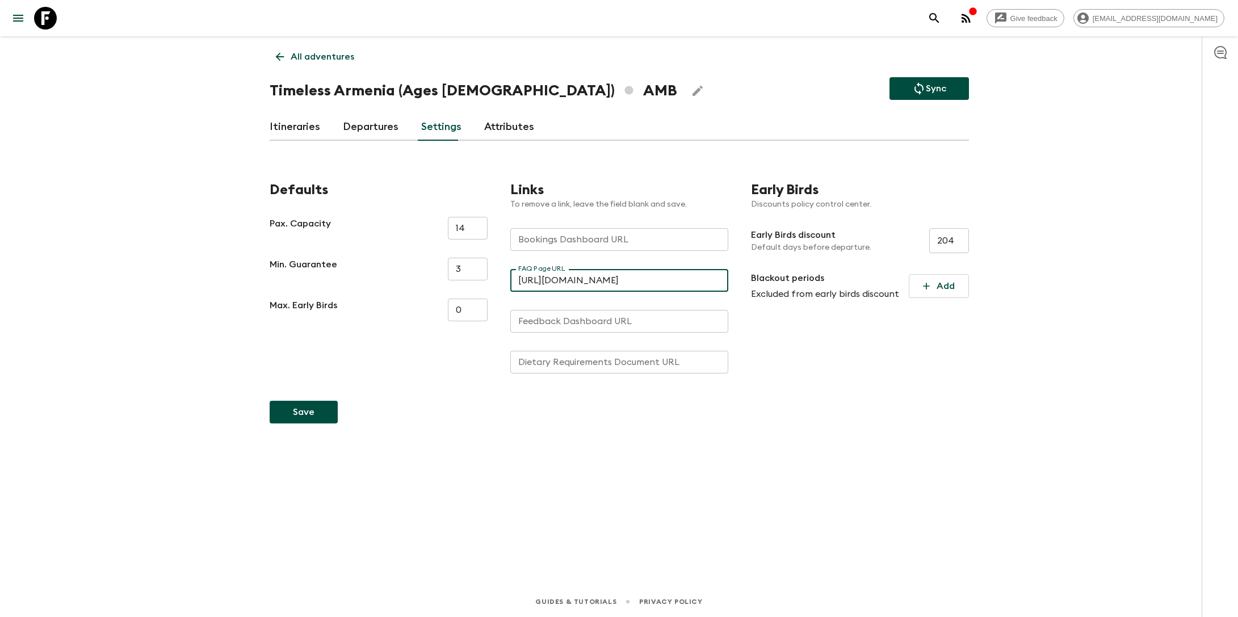
scroll to position [0, 0]
paste input "https://docs.google.com/document/d/1it_SgvEeqNGZC4xQDxjibDmMayHS-soO7dEHZTXi-ac…"
type input "https://docs.google.com/document/d/1it_SgvEeqNGZC4xQDxjibDmMayHS-soO7dEHZTXi-ac…"
click at [318, 408] on button "Save" at bounding box center [304, 412] width 68 height 23
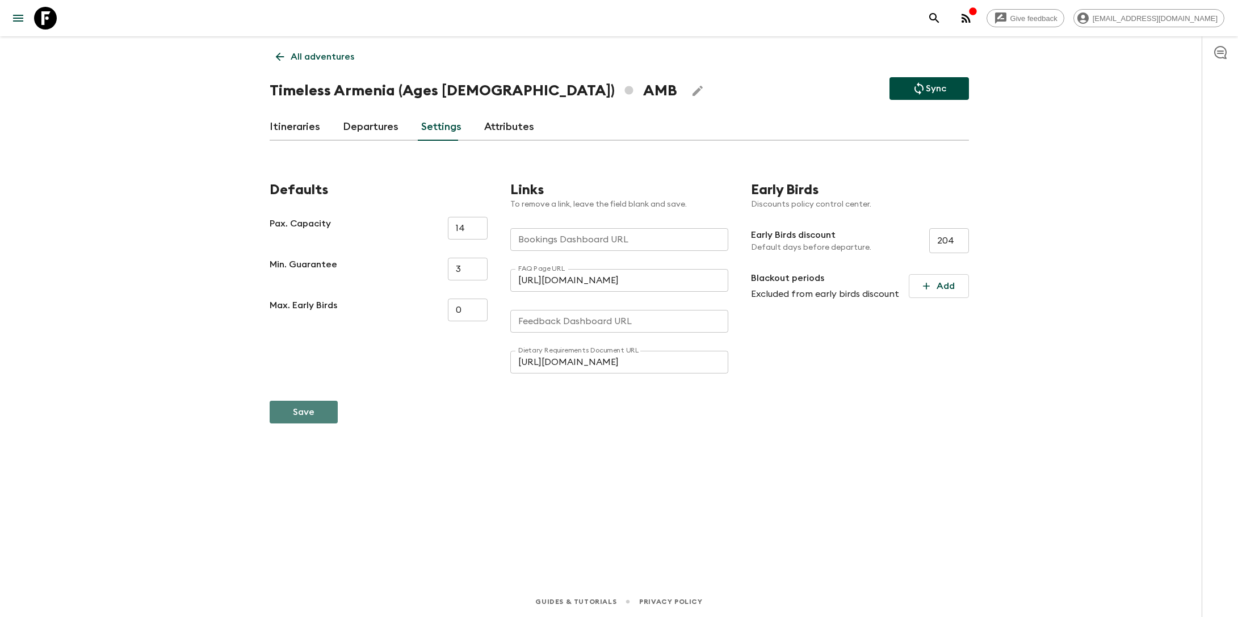
scroll to position [0, 0]
type input "https://docs.google.com/document/d/1it_SgvEeqNGZC4xQDxjibDmMayHS-soO7dEHZTXi-ac…"
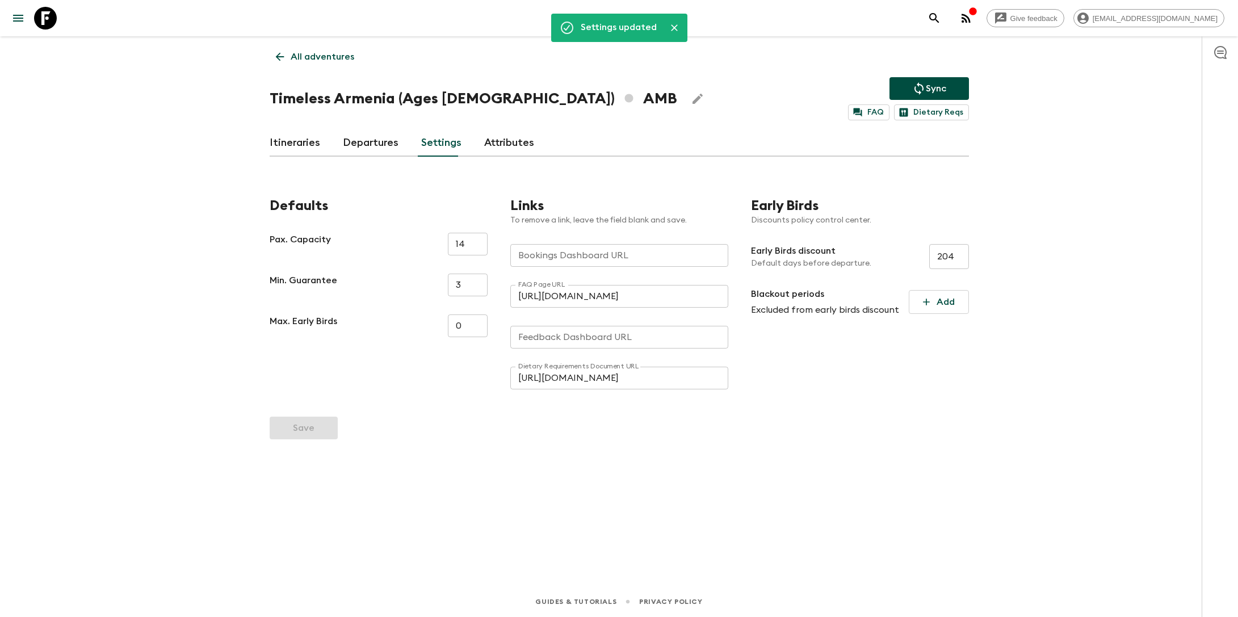
click at [326, 50] on p "All adventures" at bounding box center [323, 57] width 64 height 14
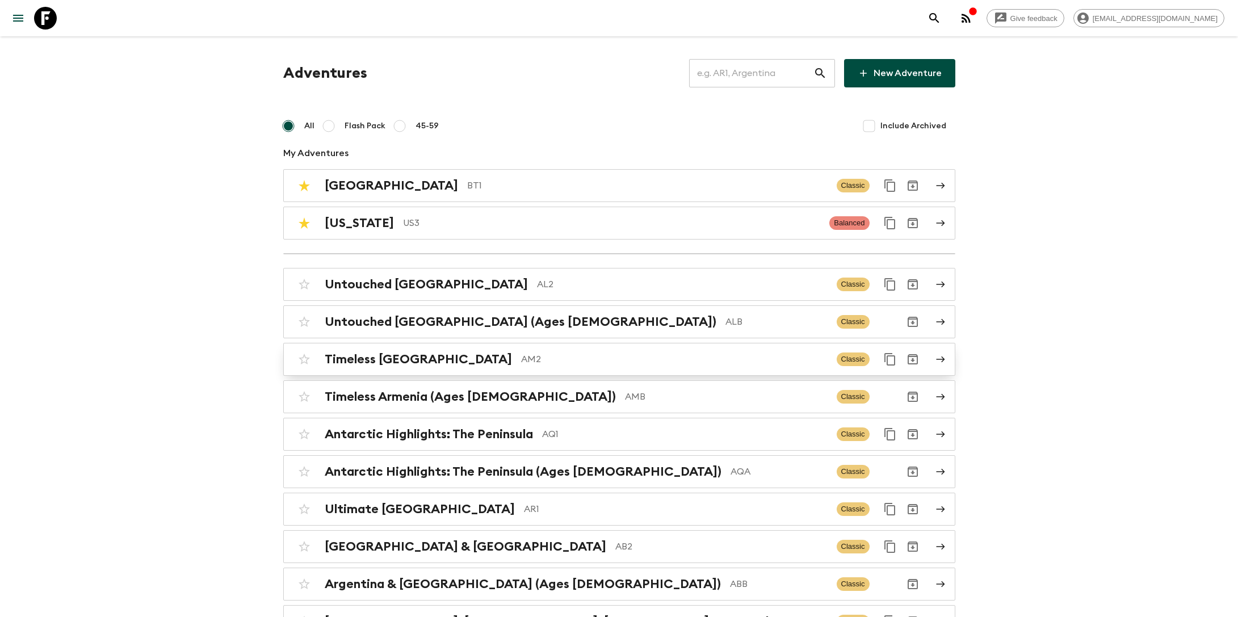
click at [521, 359] on p "AM2" at bounding box center [674, 359] width 306 height 14
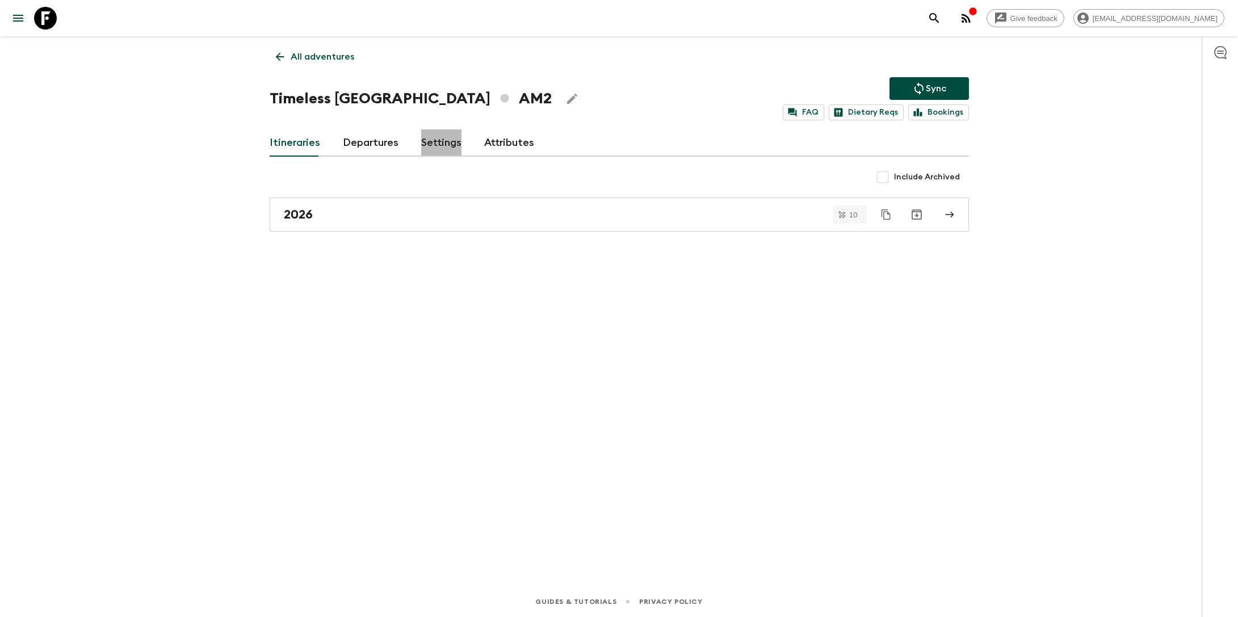
click at [437, 144] on link "Settings" at bounding box center [441, 142] width 40 height 27
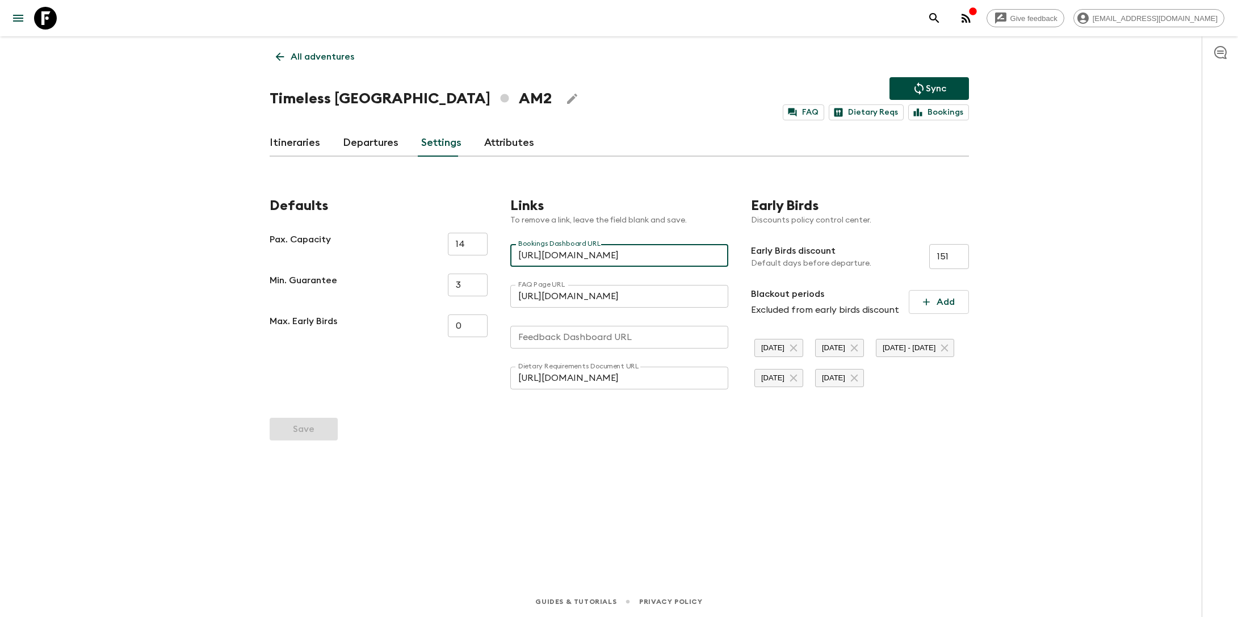
click at [570, 254] on input "https://flashpack.clicdata.com/v/ZBQKk17ETr4S" at bounding box center [619, 255] width 218 height 23
click at [300, 56] on p "All adventures" at bounding box center [323, 57] width 64 height 14
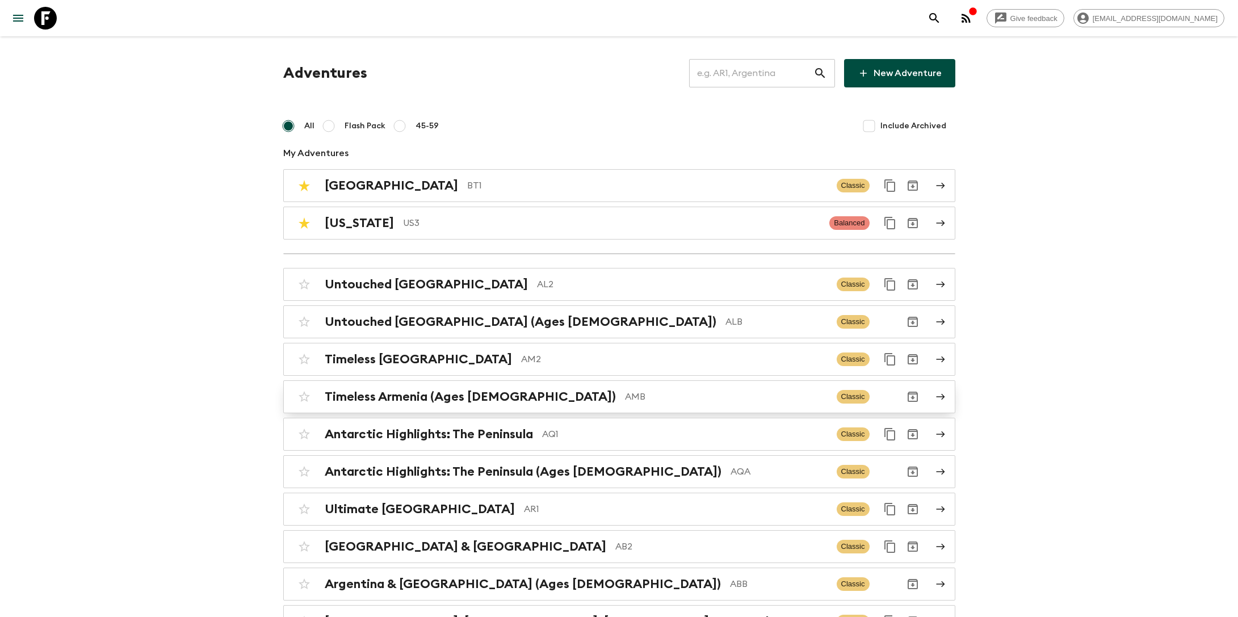
click at [445, 389] on h2 "Timeless Armenia (Ages [DEMOGRAPHIC_DATA])" at bounding box center [470, 396] width 291 height 15
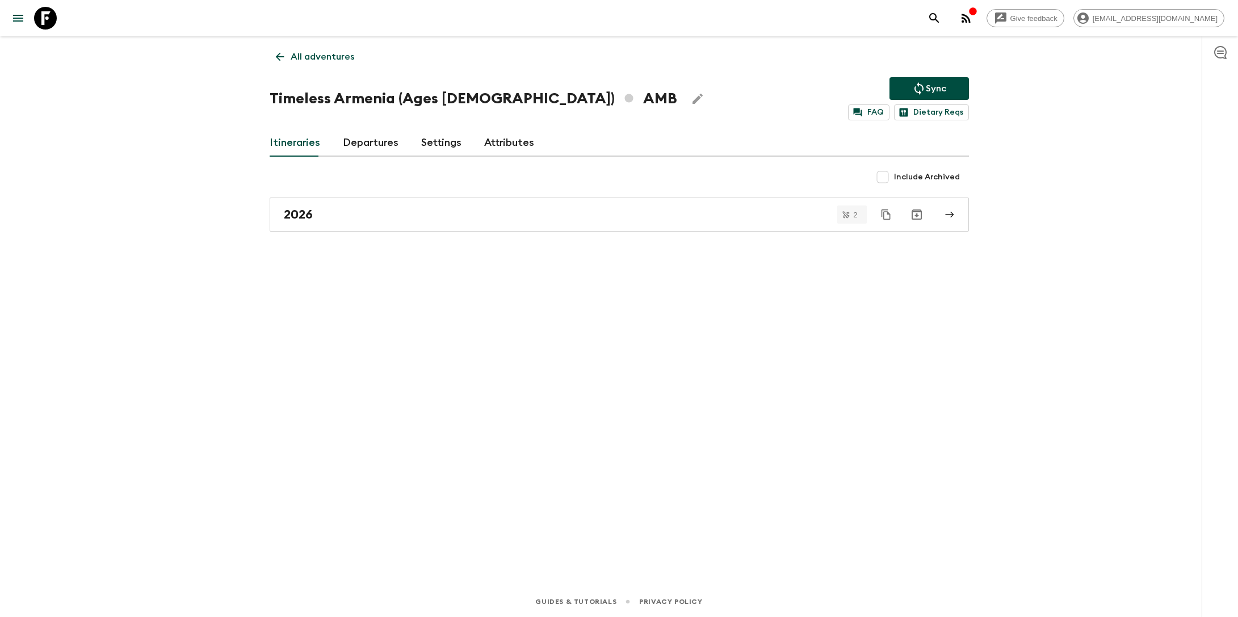
click at [470, 145] on div "Itineraries Departures Settings Attributes" at bounding box center [619, 142] width 699 height 27
click at [440, 140] on link "Settings" at bounding box center [441, 142] width 40 height 27
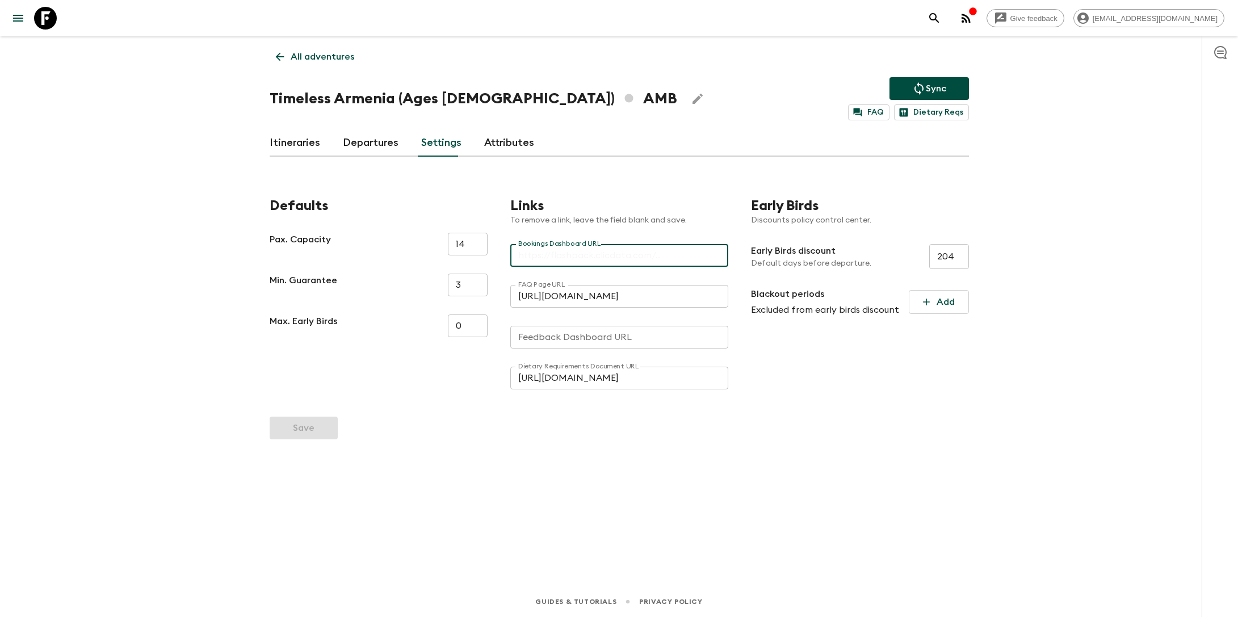
click at [537, 260] on input "Bookings Dashboard URL" at bounding box center [619, 255] width 218 height 23
paste input "https://flashpack.clicdata.com/v/ZBQKk17ETr4S"
type input "https://flashpack.clicdata.com/v/ZBQKk17ETr4S"
click at [308, 427] on button "Save" at bounding box center [304, 427] width 68 height 23
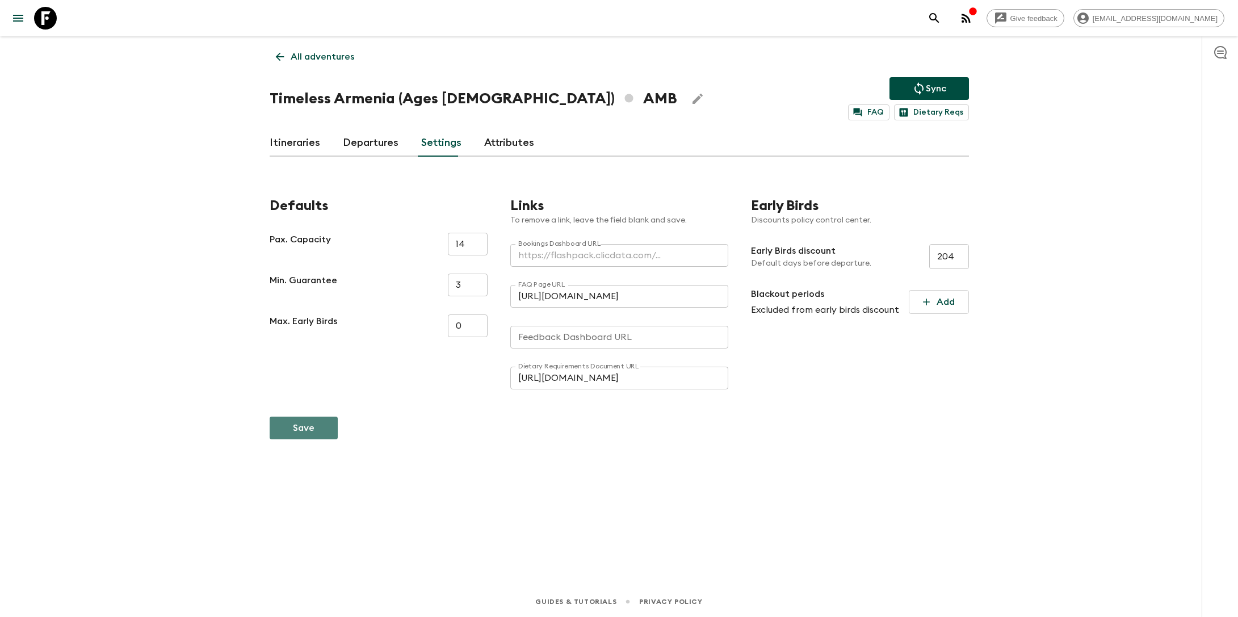
scroll to position [0, 0]
type input "https://flashpack.clicdata.com/v/ZBQKk17ETr4S"
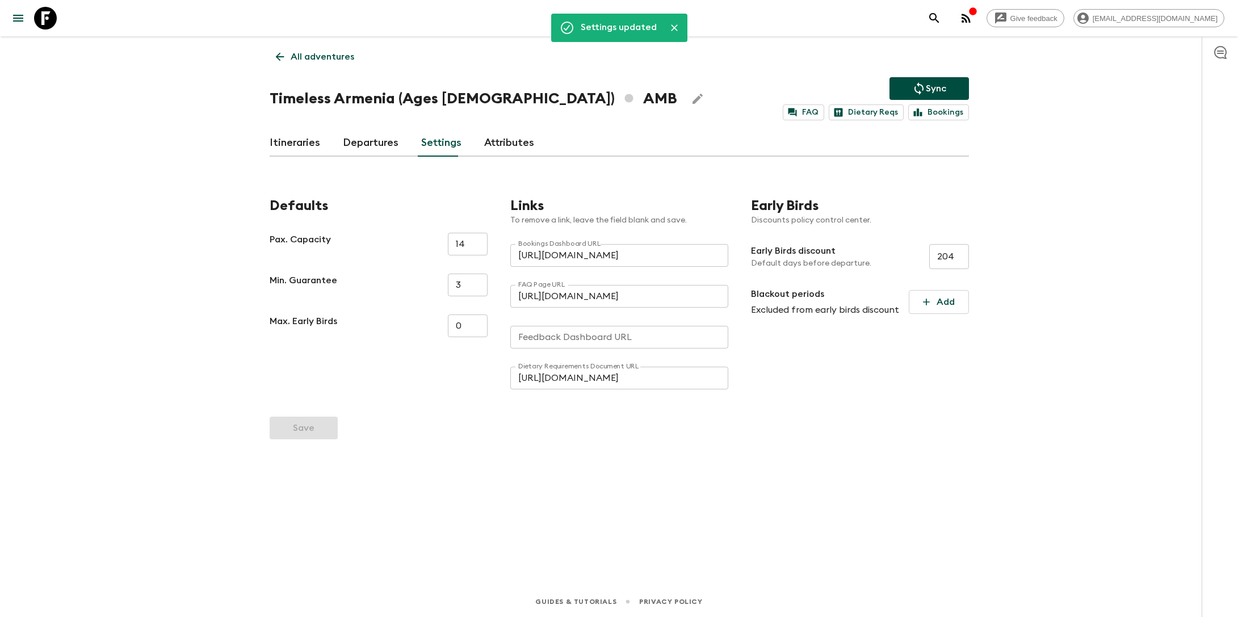
click at [297, 55] on p "All adventures" at bounding box center [323, 57] width 64 height 14
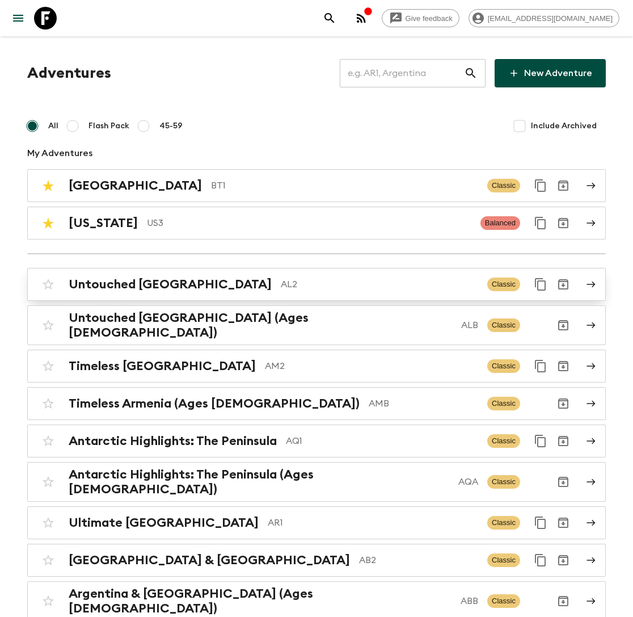
click at [156, 281] on h2 "Untouched [GEOGRAPHIC_DATA]" at bounding box center [170, 284] width 203 height 15
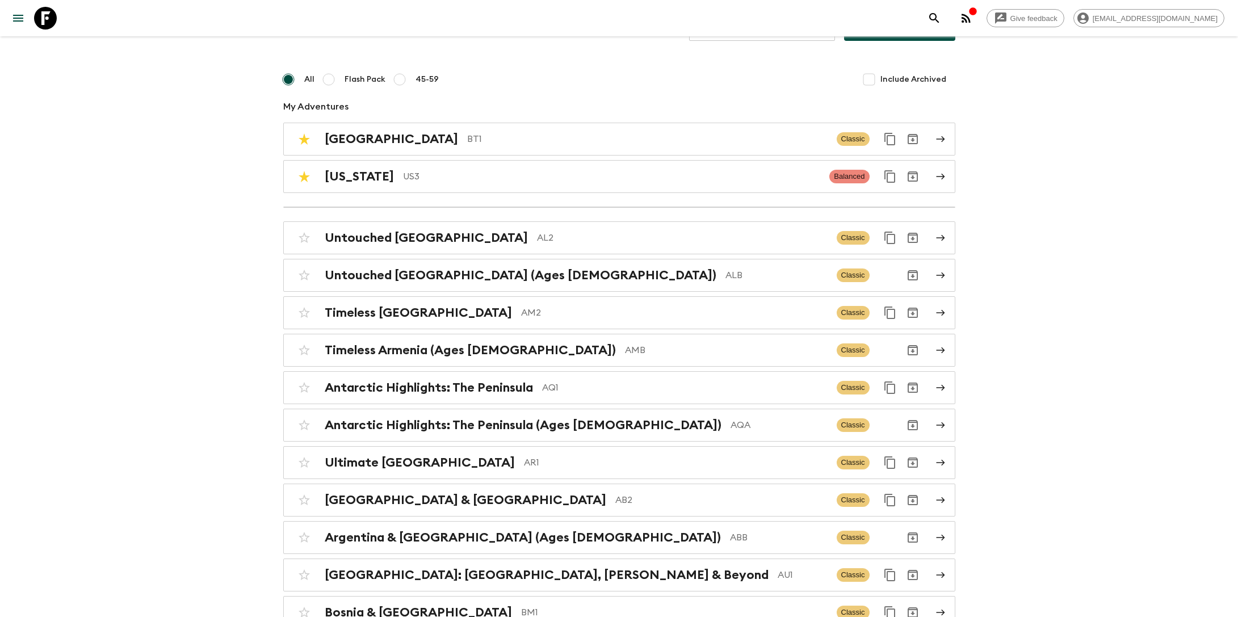
scroll to position [51, 0]
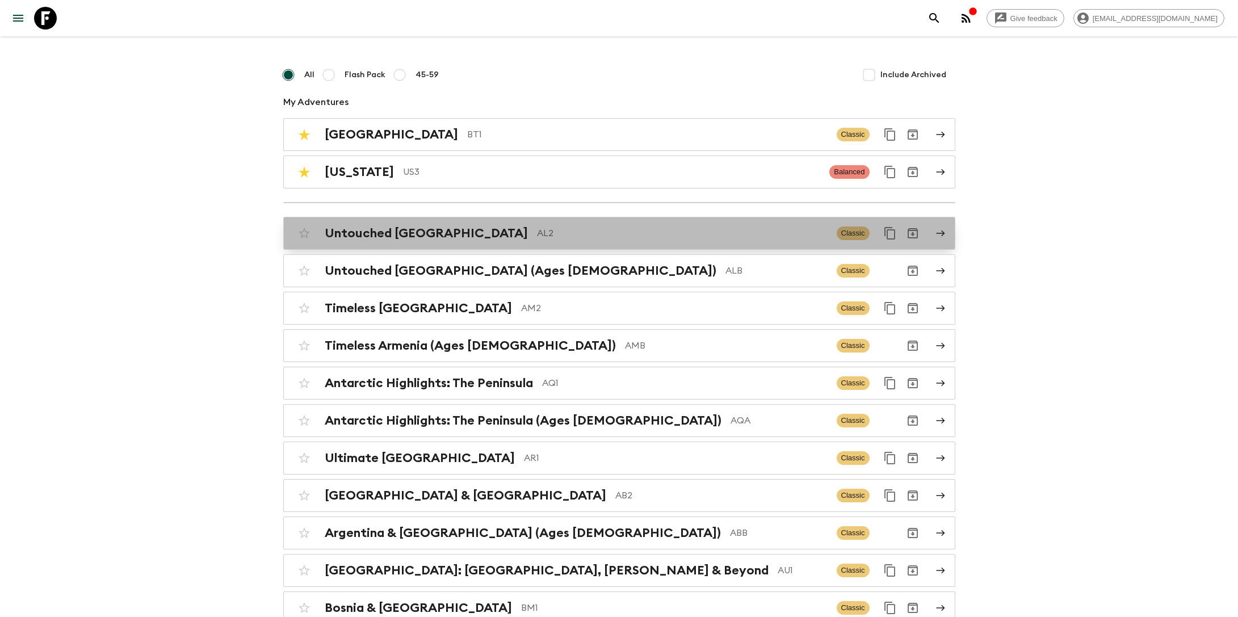
click at [537, 234] on p "AL2" at bounding box center [682, 233] width 291 height 14
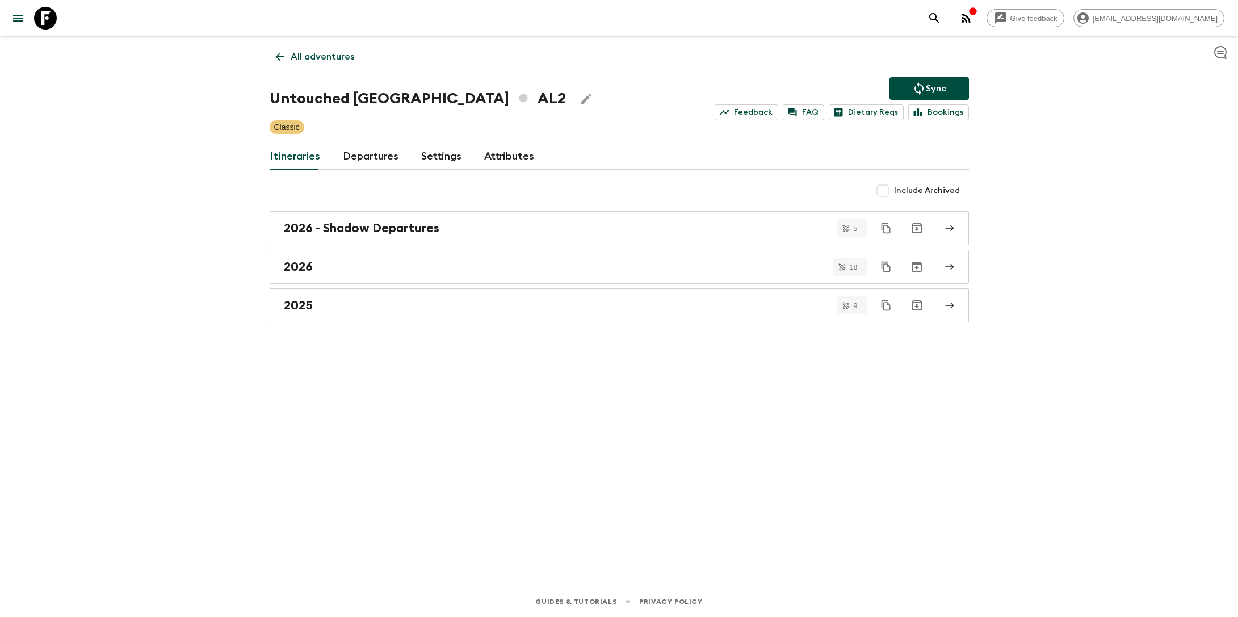
click at [365, 159] on link "Departures" at bounding box center [371, 156] width 56 height 27
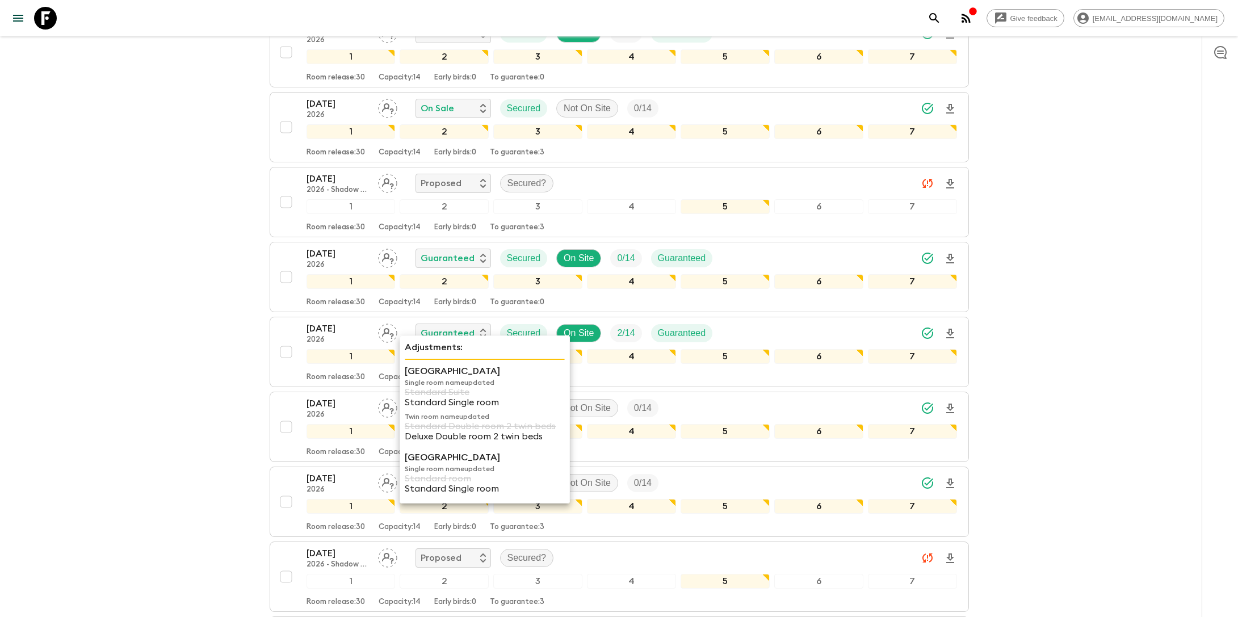
scroll to position [1378, 0]
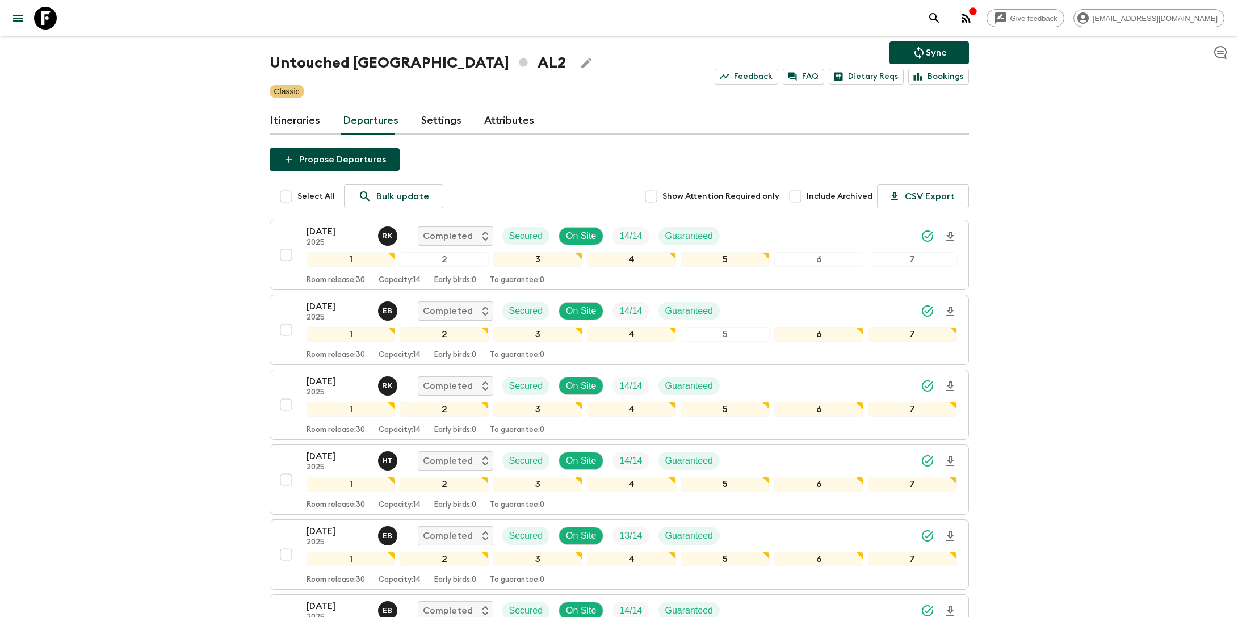
scroll to position [0, 0]
